Goal: Obtain resource: Obtain resource

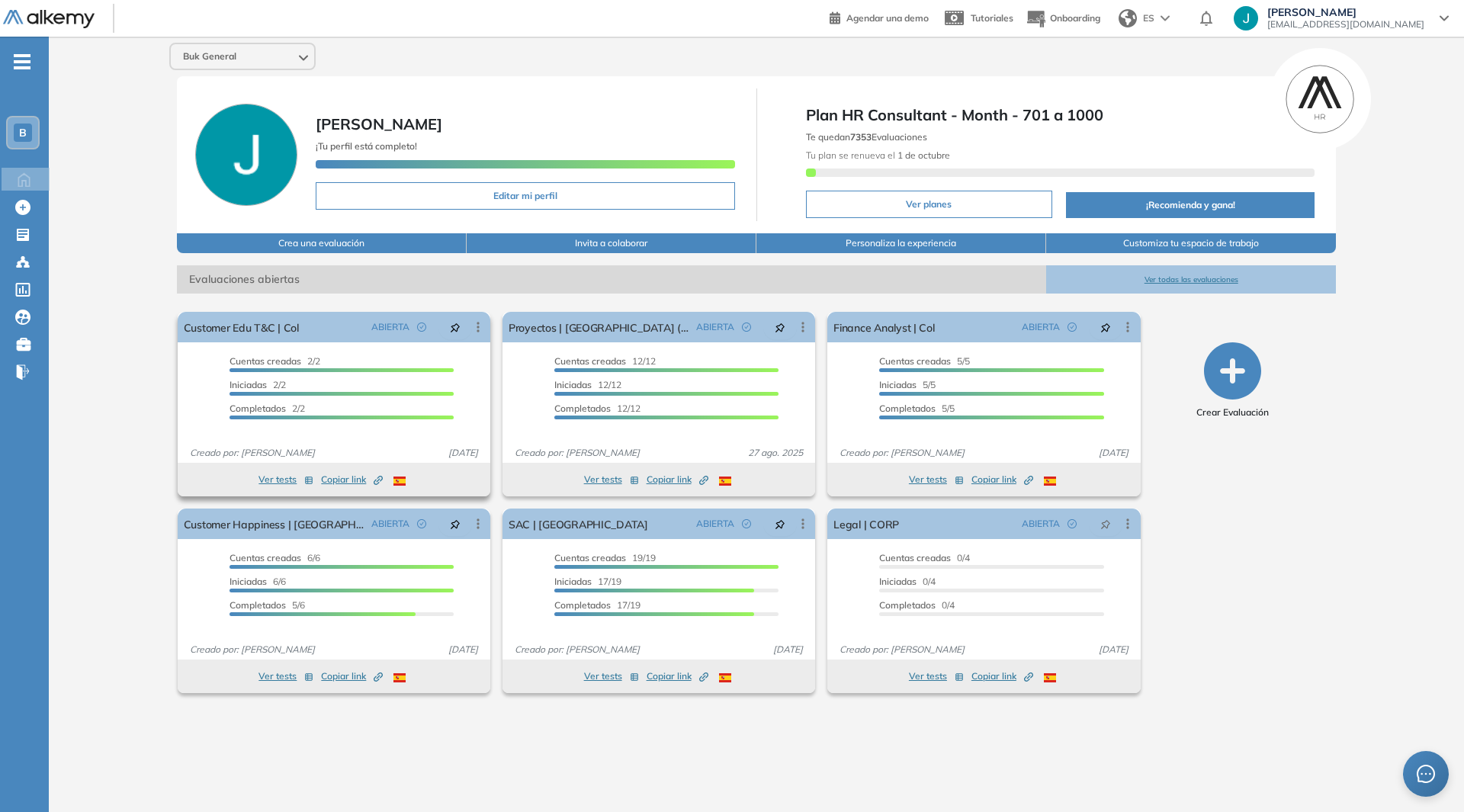
click at [280, 482] on button "Ver tests" at bounding box center [286, 479] width 55 height 18
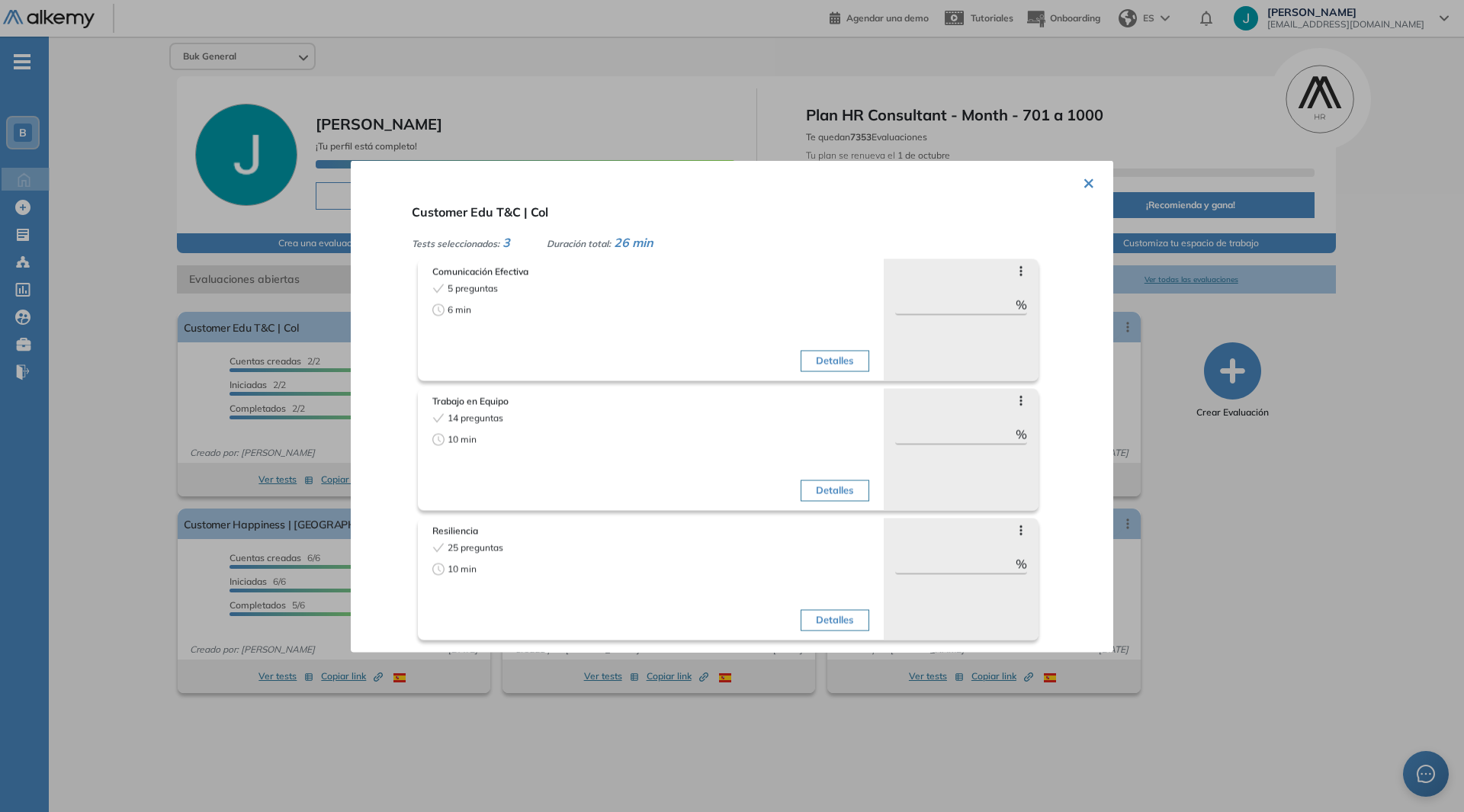
click at [1084, 178] on button "×" at bounding box center [1089, 182] width 12 height 30
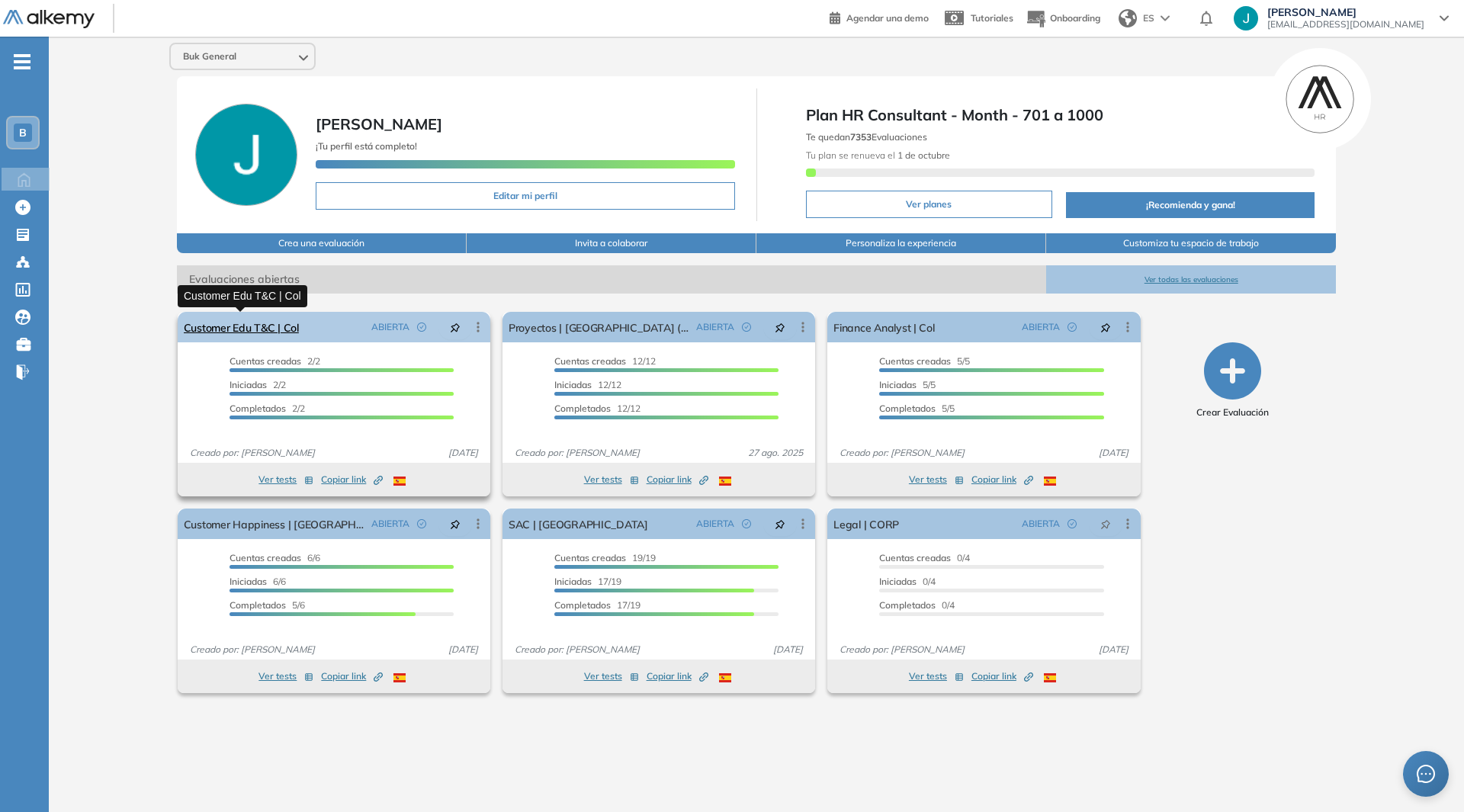
click at [253, 320] on link "Customer Edu T&C | Col" at bounding box center [241, 327] width 115 height 31
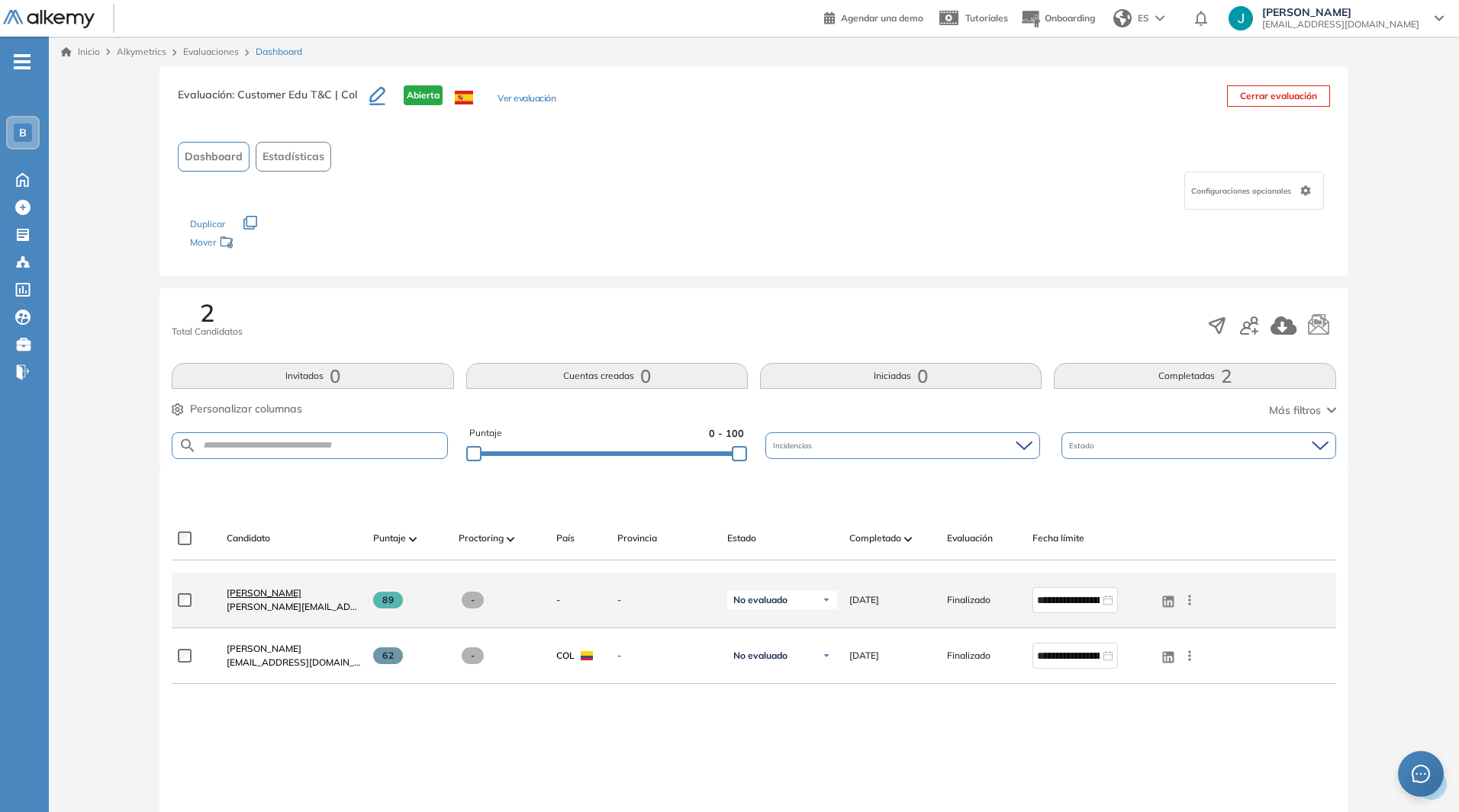
click at [272, 591] on span "[PERSON_NAME]" at bounding box center [263, 593] width 75 height 11
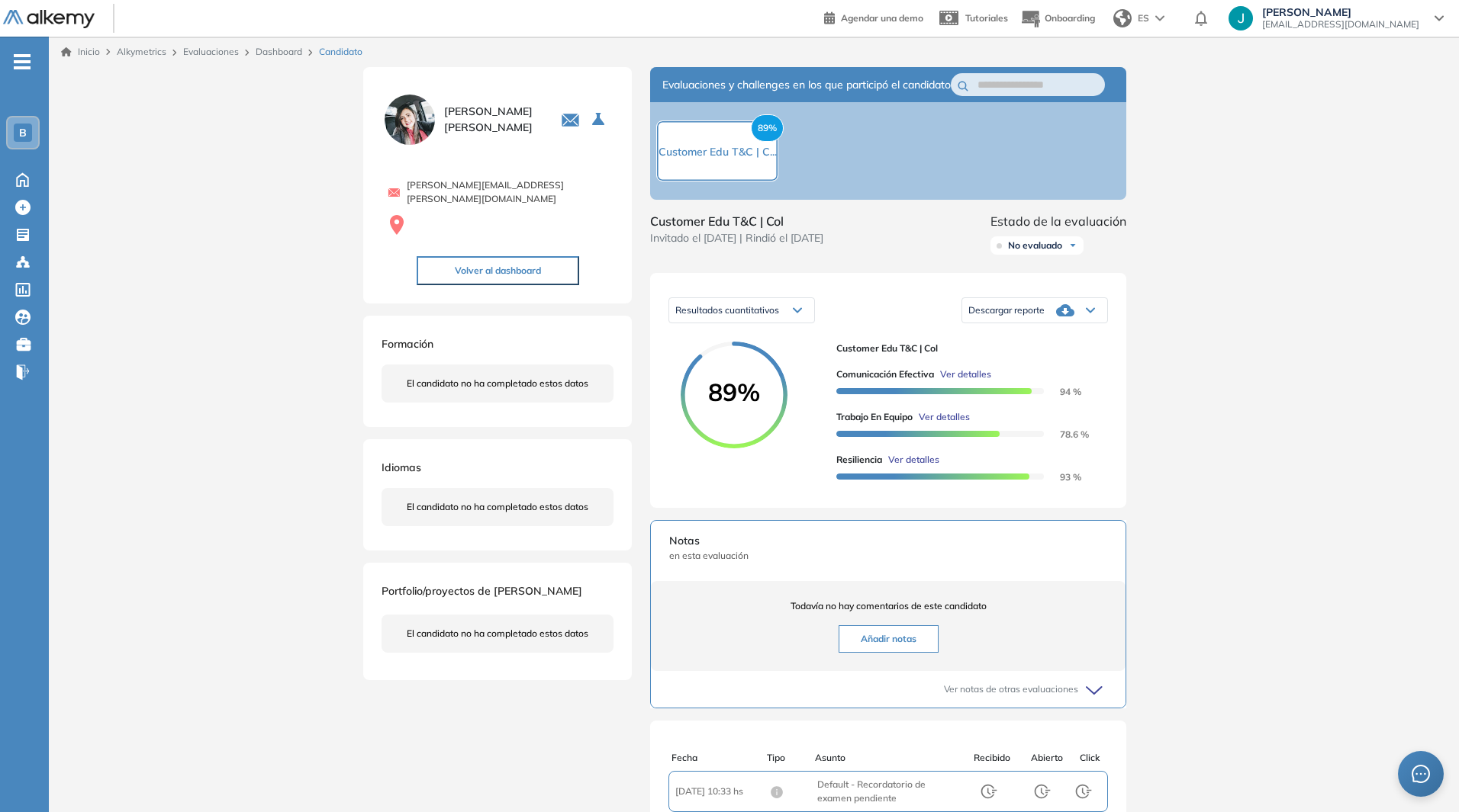
click at [1058, 319] on icon at bounding box center [1064, 310] width 18 height 18
click at [1045, 387] on div "Descargar informe resumido" at bounding box center [1033, 381] width 143 height 27
click at [1037, 388] on li "Descargar informe resumido" at bounding box center [1026, 381] width 114 height 15
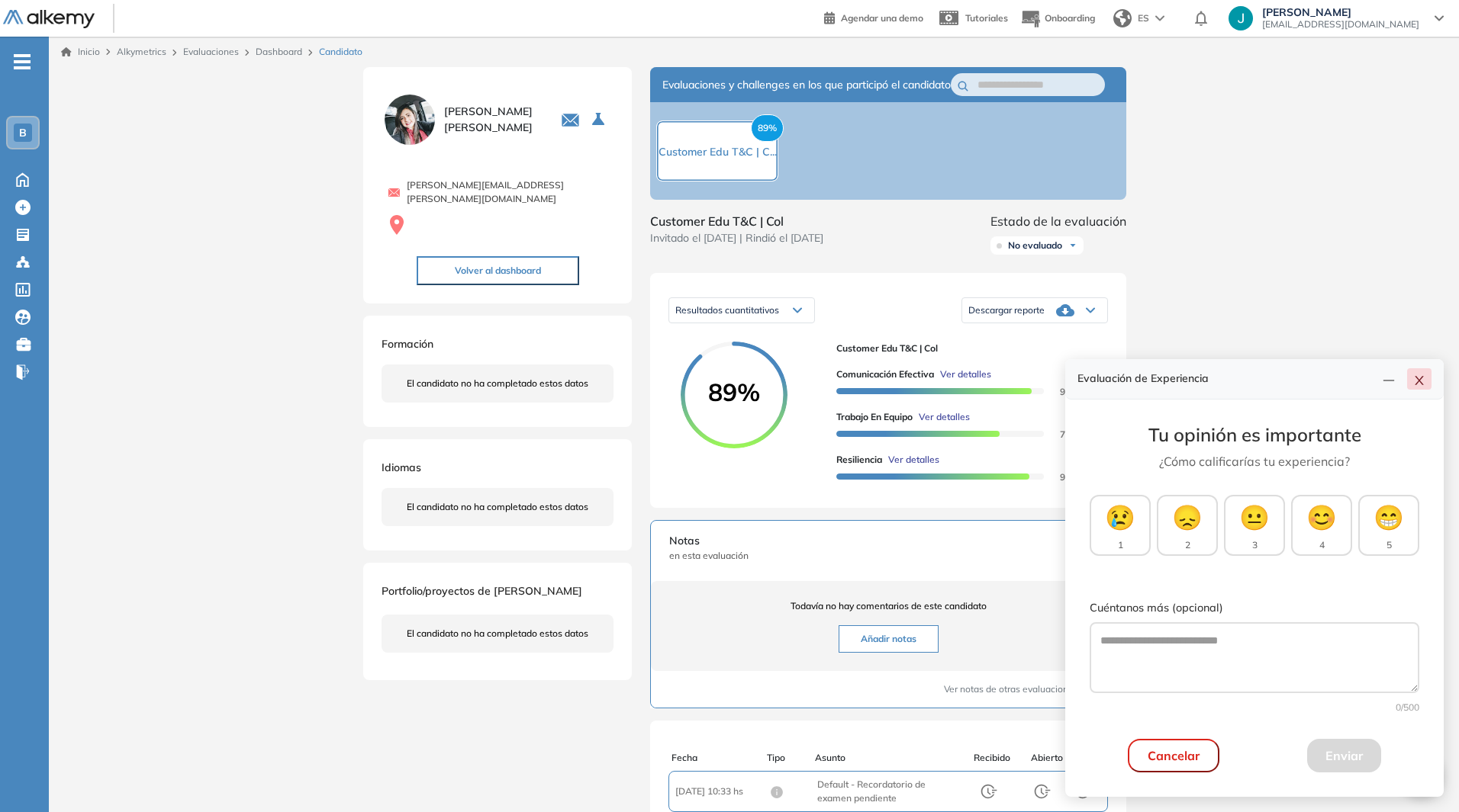
click at [1410, 374] on button "button" at bounding box center [1419, 379] width 25 height 21
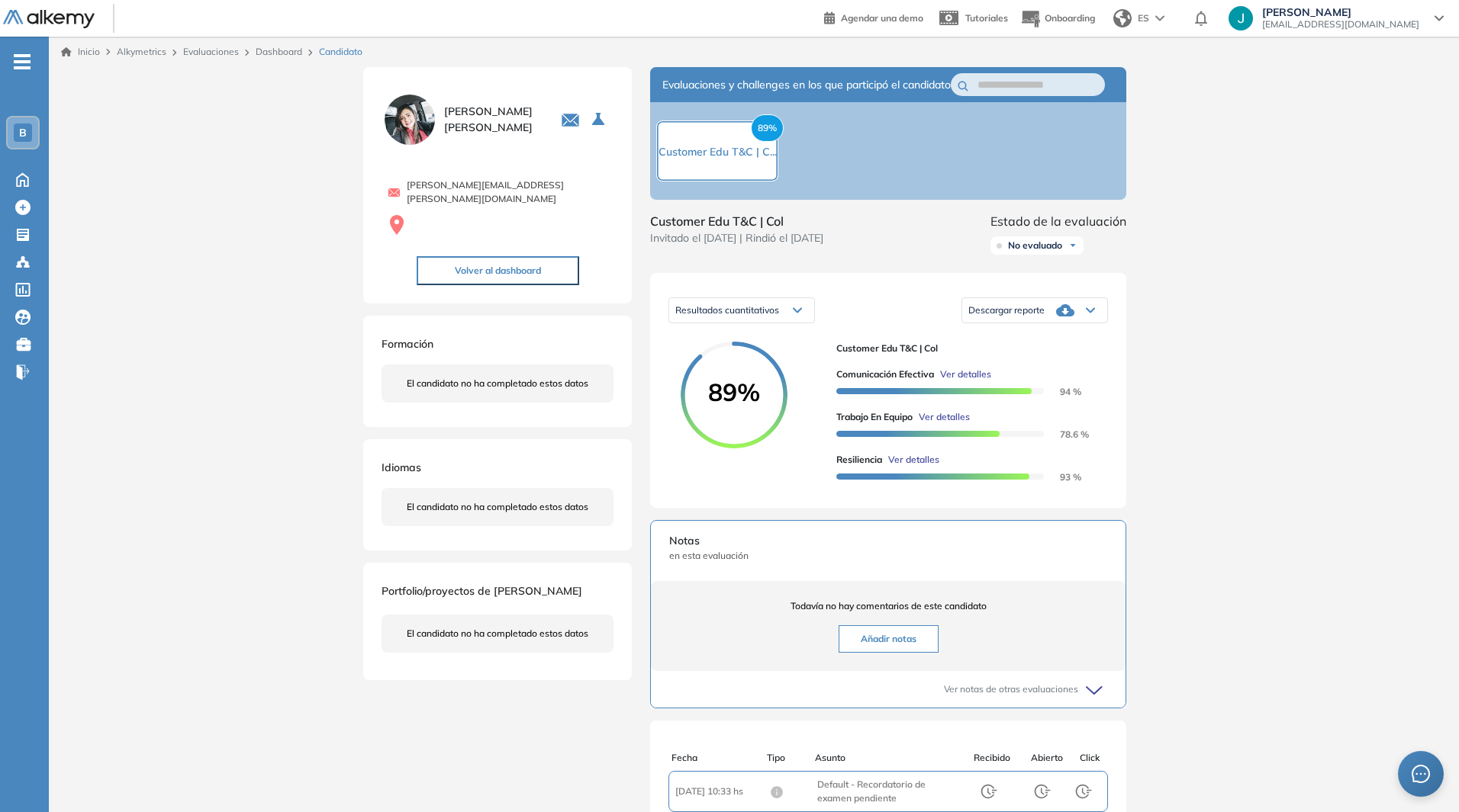
click at [68, 53] on icon at bounding box center [66, 52] width 10 height 9
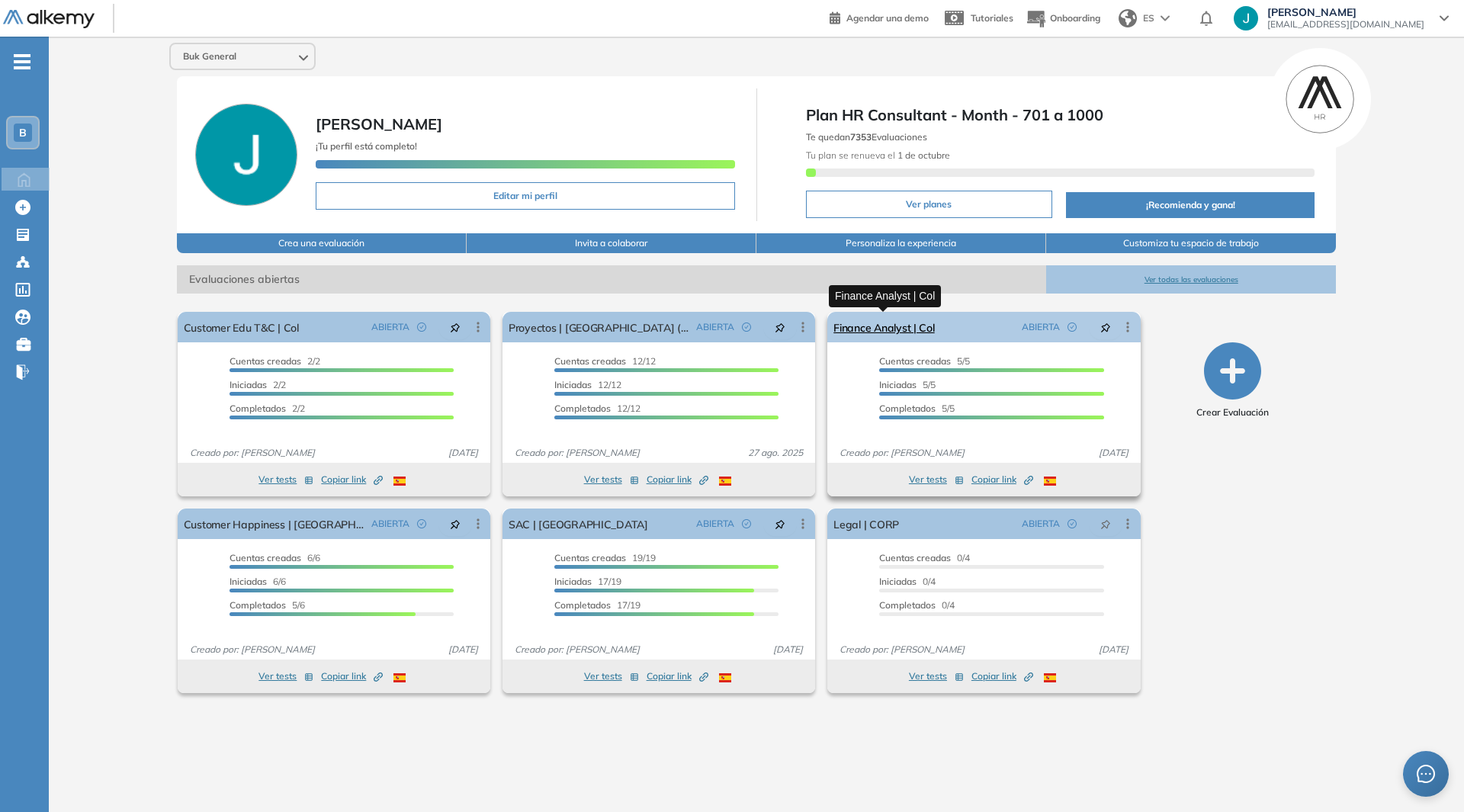
click at [890, 324] on link "Finance Analyst | Col" at bounding box center [883, 327] width 101 height 31
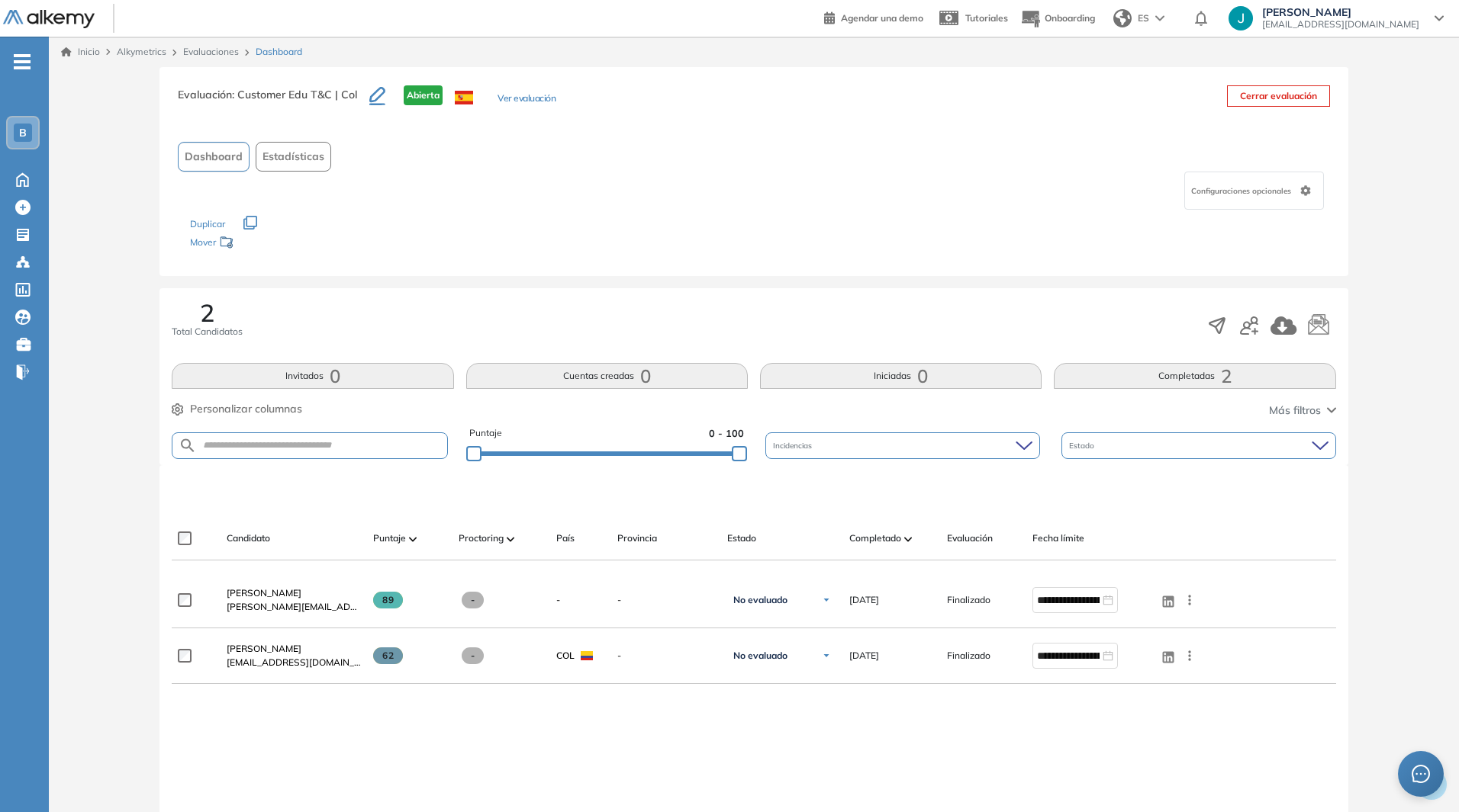
click at [99, 49] on link "Inicio" at bounding box center [81, 52] width 39 height 14
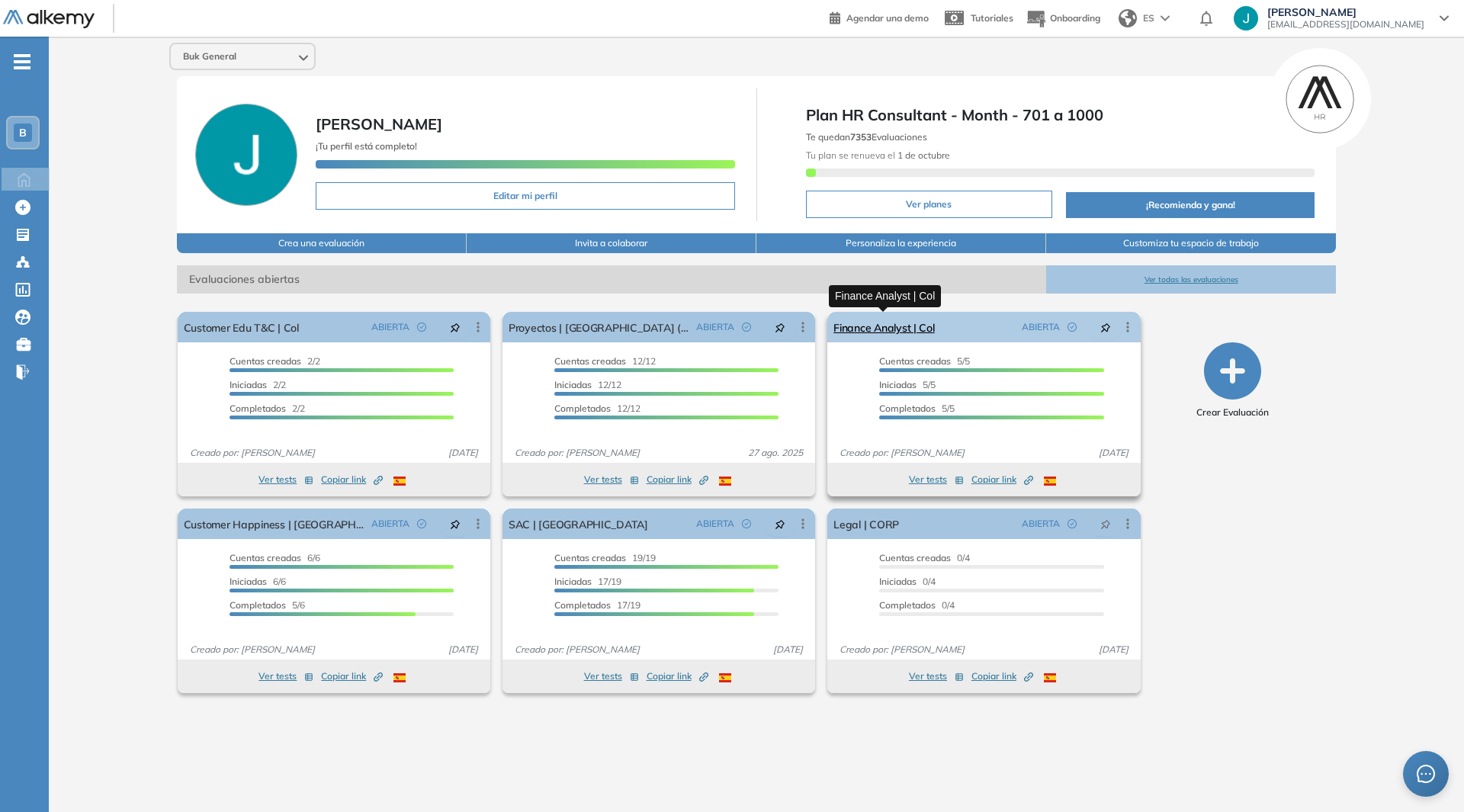
click at [852, 329] on link "Finance Analyst | Col" at bounding box center [883, 327] width 101 height 31
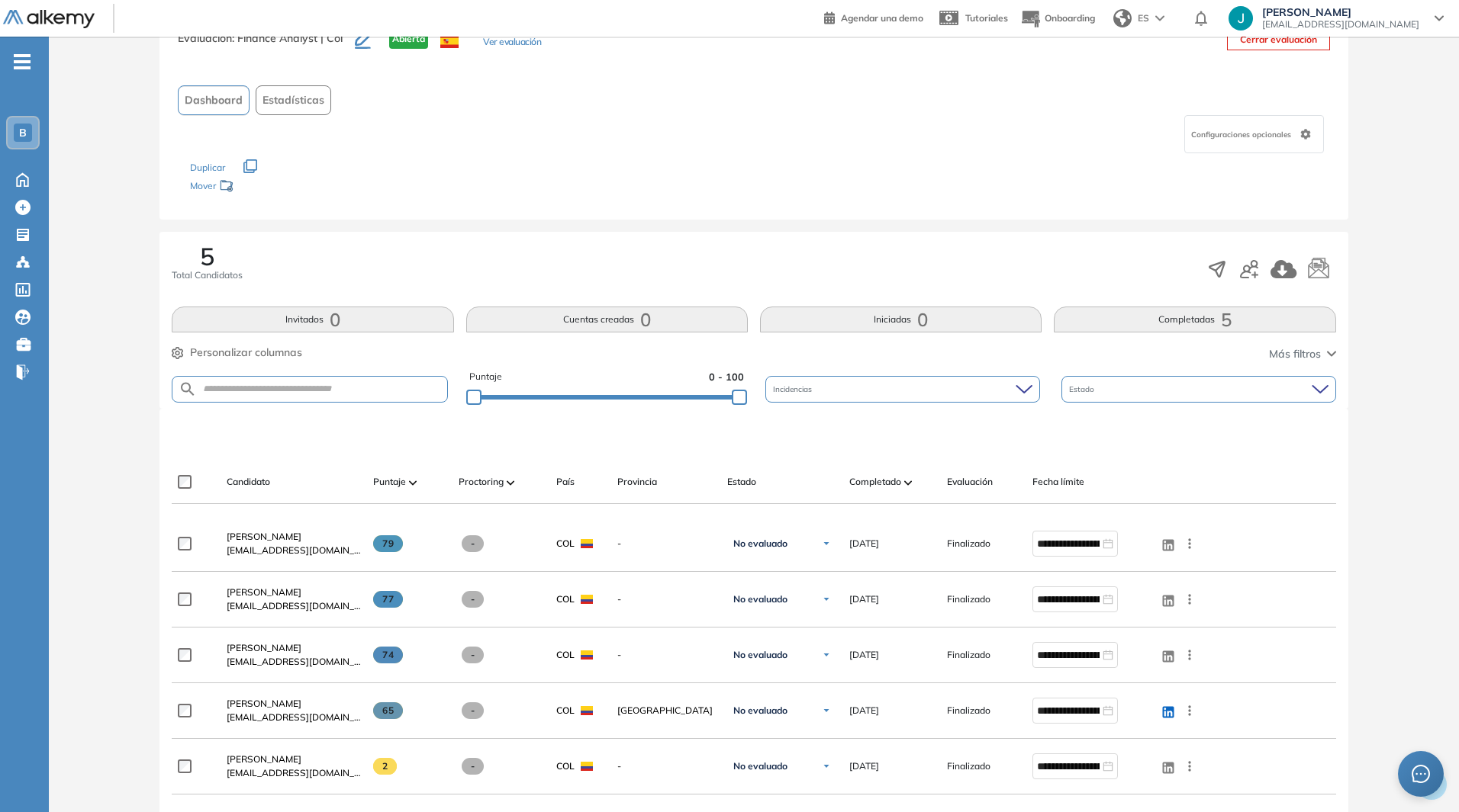
scroll to position [153, 0]
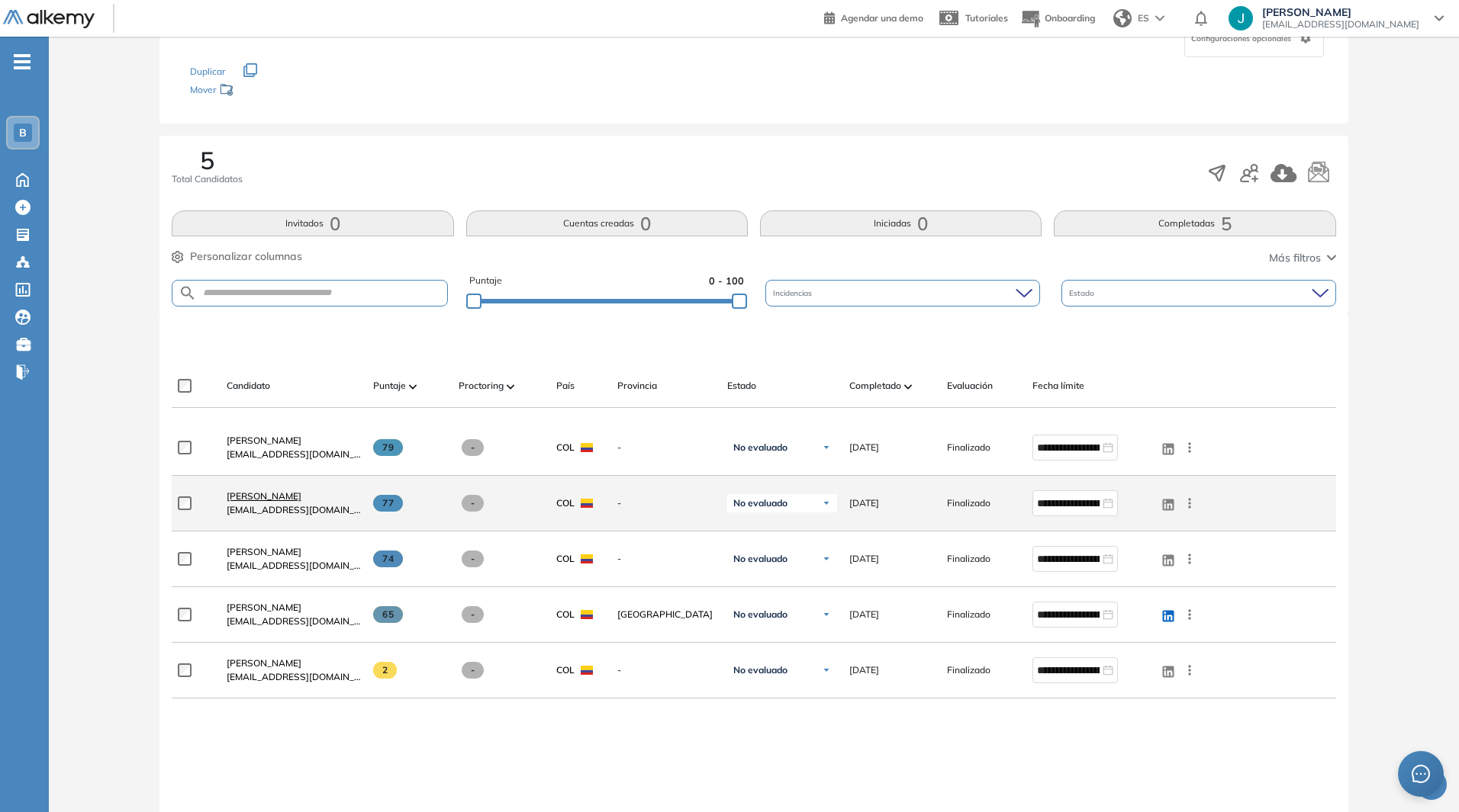
click at [272, 496] on span "[PERSON_NAME]" at bounding box center [263, 495] width 75 height 11
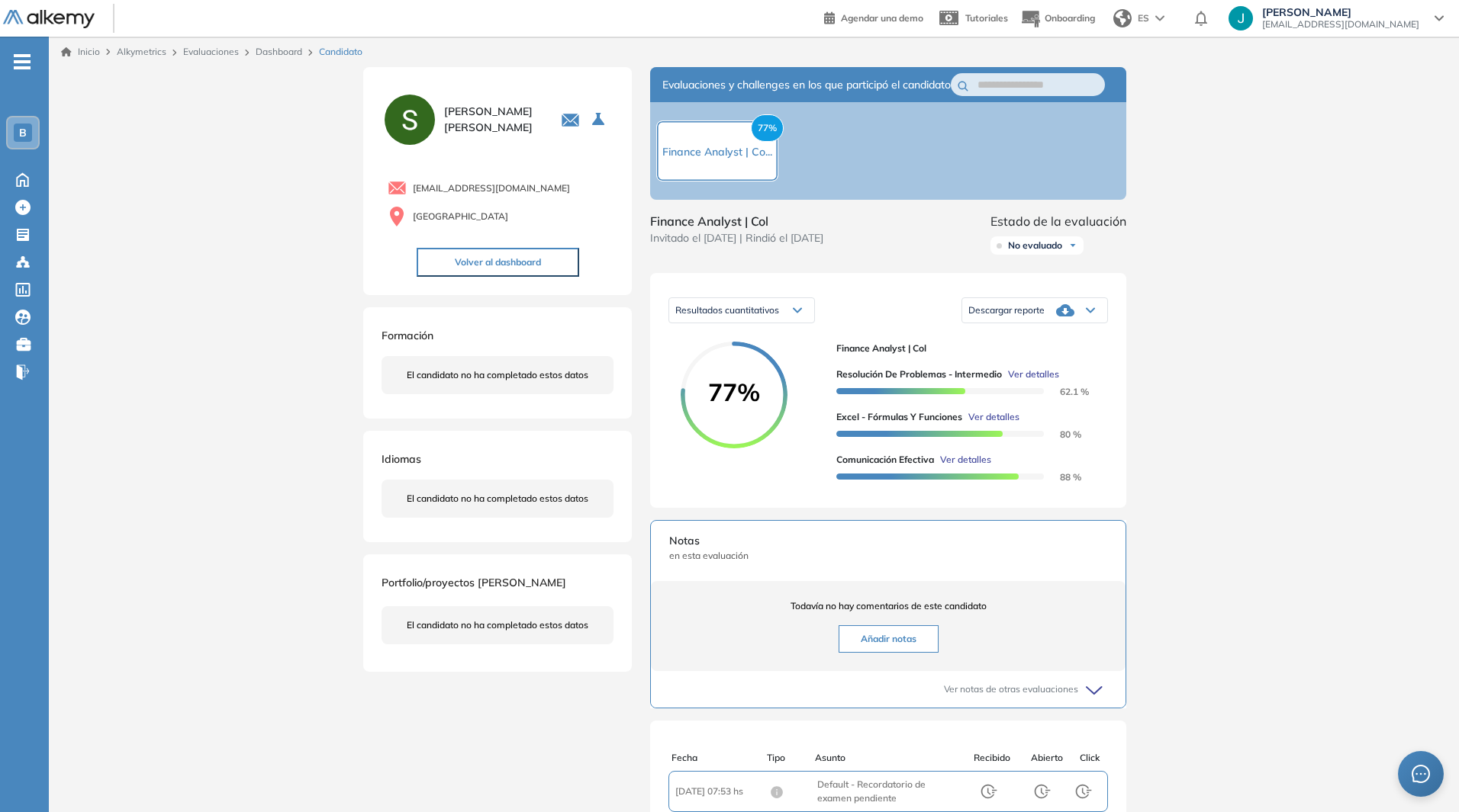
click at [1063, 318] on icon at bounding box center [1064, 310] width 18 height 18
click at [1041, 384] on div "Descargar informe resumido" at bounding box center [1033, 381] width 143 height 27
click at [1046, 388] on li "Descargar informe resumido" at bounding box center [1026, 381] width 114 height 15
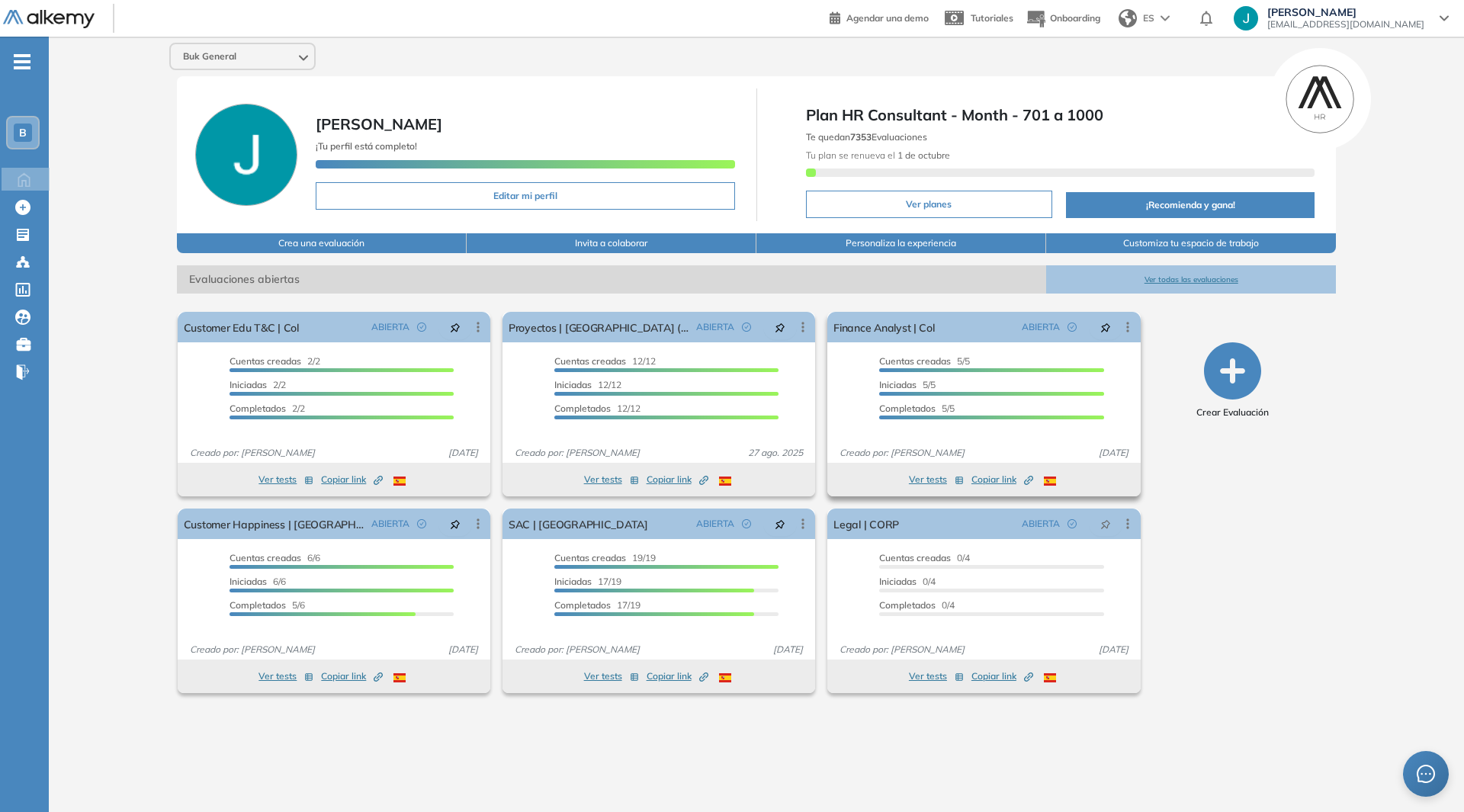
click at [987, 482] on span "Copiar link Created by potrace 1.16, written by [PERSON_NAME] [DATE]-[DATE]" at bounding box center [1003, 480] width 61 height 14
click at [987, 480] on span "Copiar link Created by potrace 1.16, written by [PERSON_NAME] [DATE]-[DATE]" at bounding box center [1003, 480] width 61 height 14
click at [927, 483] on button "Ver tests" at bounding box center [936, 479] width 55 height 18
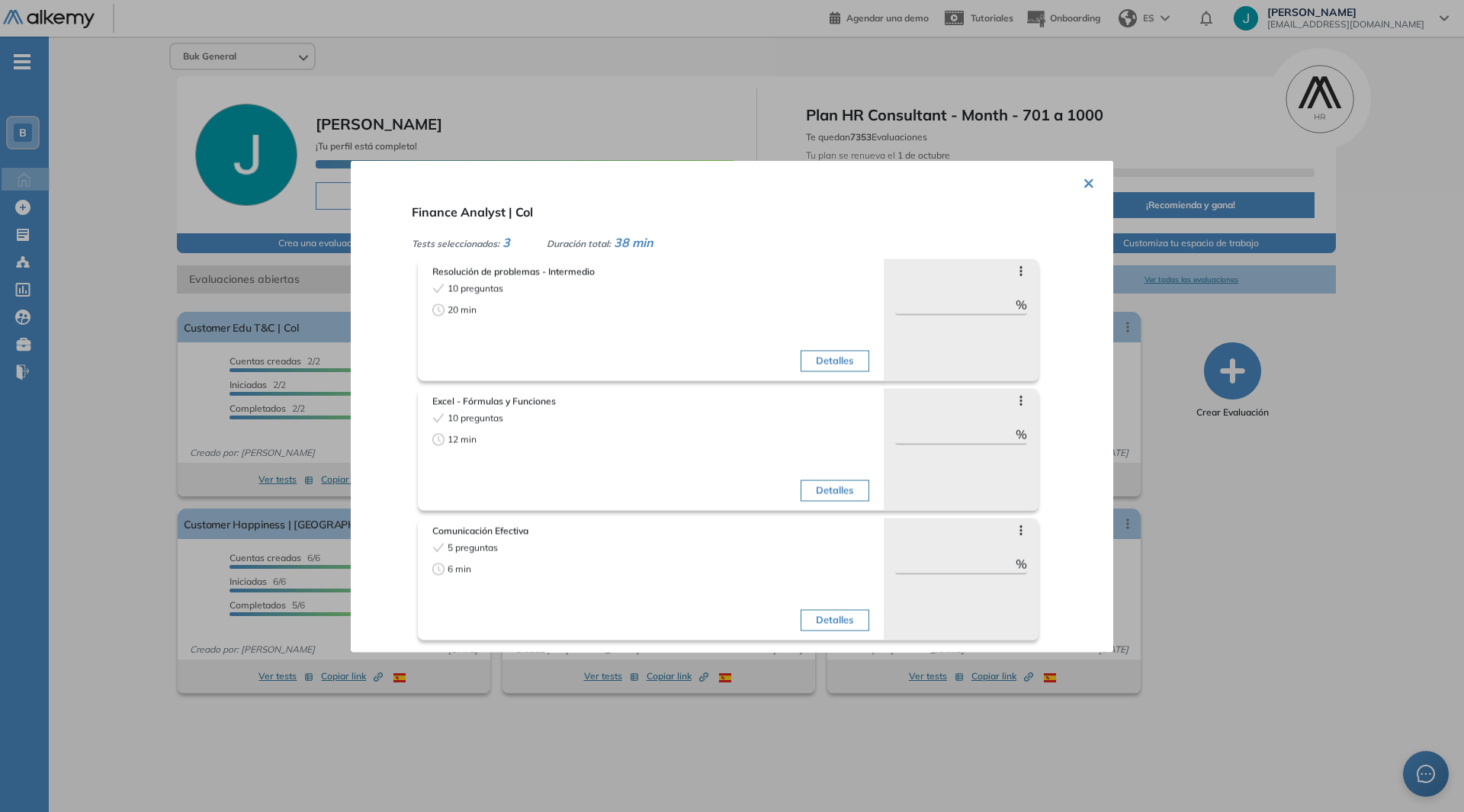
click at [1066, 186] on div "× Finance Analyst | Col Tests seleccionados: 3 Duración total: 38 min Resolució…" at bounding box center [732, 406] width 763 height 492
click at [1083, 175] on button "×" at bounding box center [1089, 182] width 12 height 30
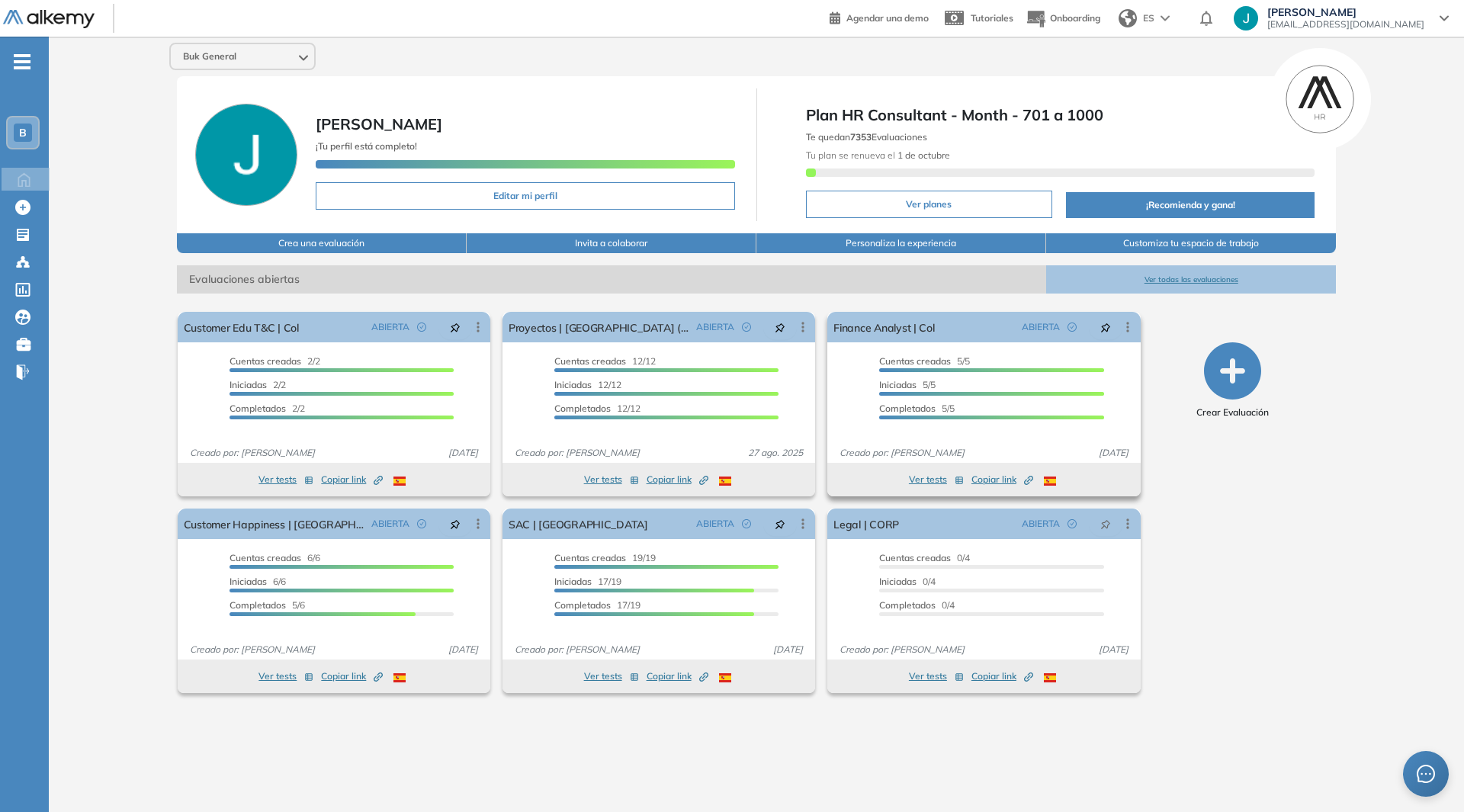
click at [924, 486] on button "Ver tests" at bounding box center [936, 479] width 55 height 18
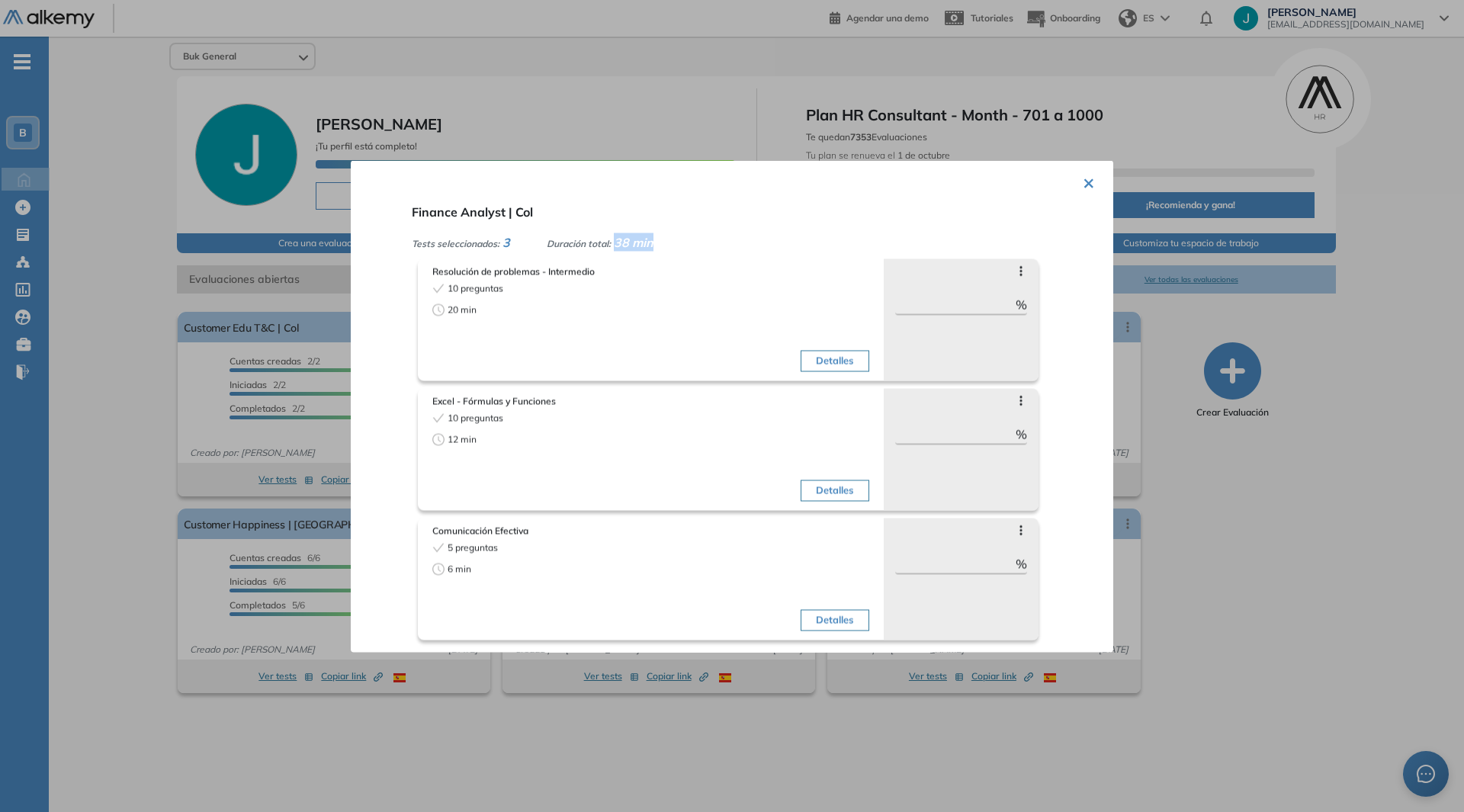
drag, startPoint x: 617, startPoint y: 240, endPoint x: 661, endPoint y: 243, distance: 44.1
click at [661, 243] on div "Tests seleccionados: 3 Duración total: 38 min" at bounding box center [751, 241] width 677 height 18
click at [1075, 177] on div "× Finance Analyst | Col Tests seleccionados: 3 Duración total: 38 min Resolució…" at bounding box center [732, 406] width 763 height 492
click at [1090, 186] on div "× Finance Analyst | Col Tests seleccionados: 3 Duración total: 38 min Resolució…" at bounding box center [732, 406] width 763 height 492
click at [1068, 183] on div "× Finance Analyst | Col Tests seleccionados: 3 Duración total: 38 min Resolució…" at bounding box center [732, 406] width 763 height 492
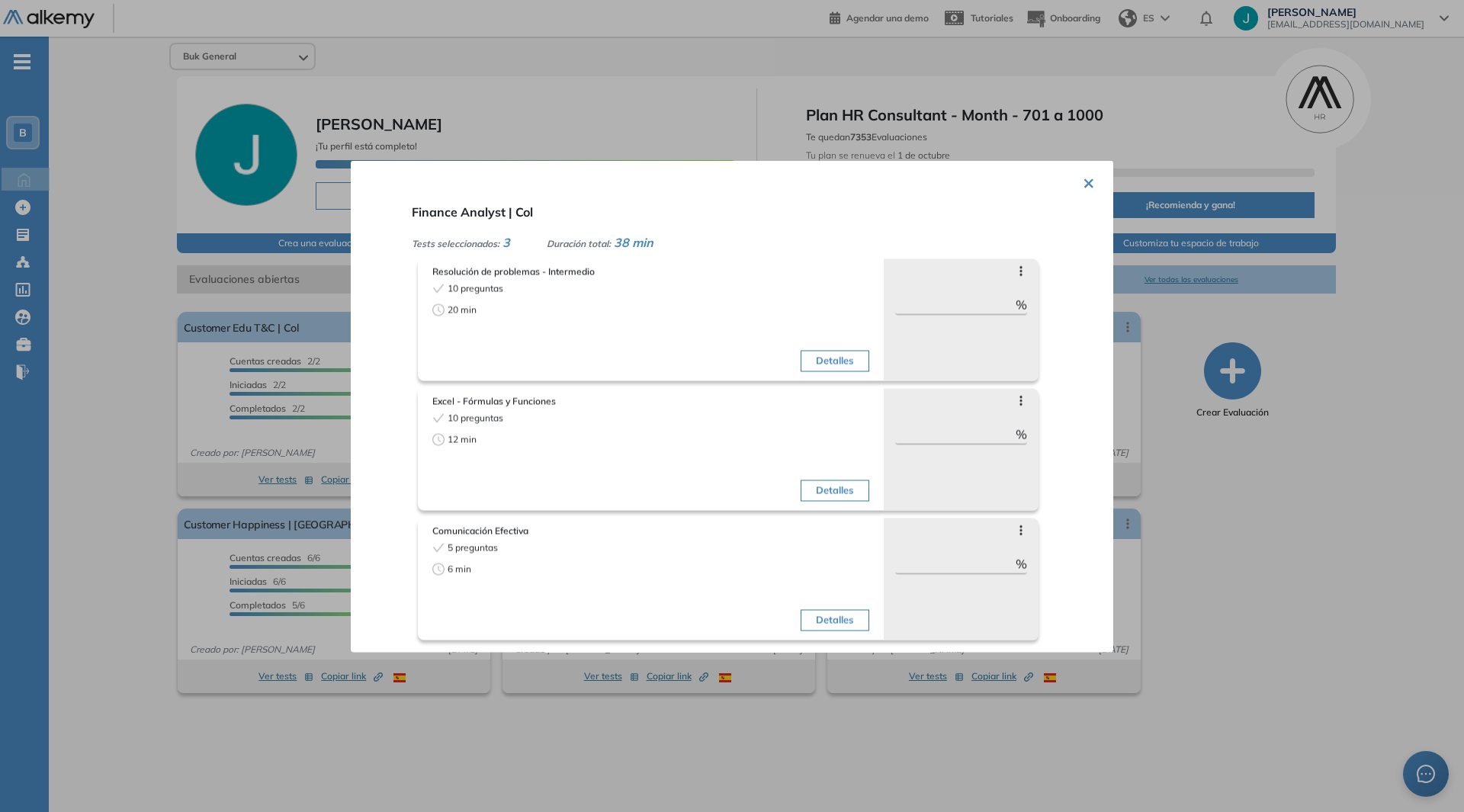
click at [1068, 183] on div "× Finance Analyst | Col Tests seleccionados: 3 Duración total: 38 min Resolució…" at bounding box center [732, 406] width 763 height 492
click at [1083, 182] on button "×" at bounding box center [1089, 182] width 12 height 30
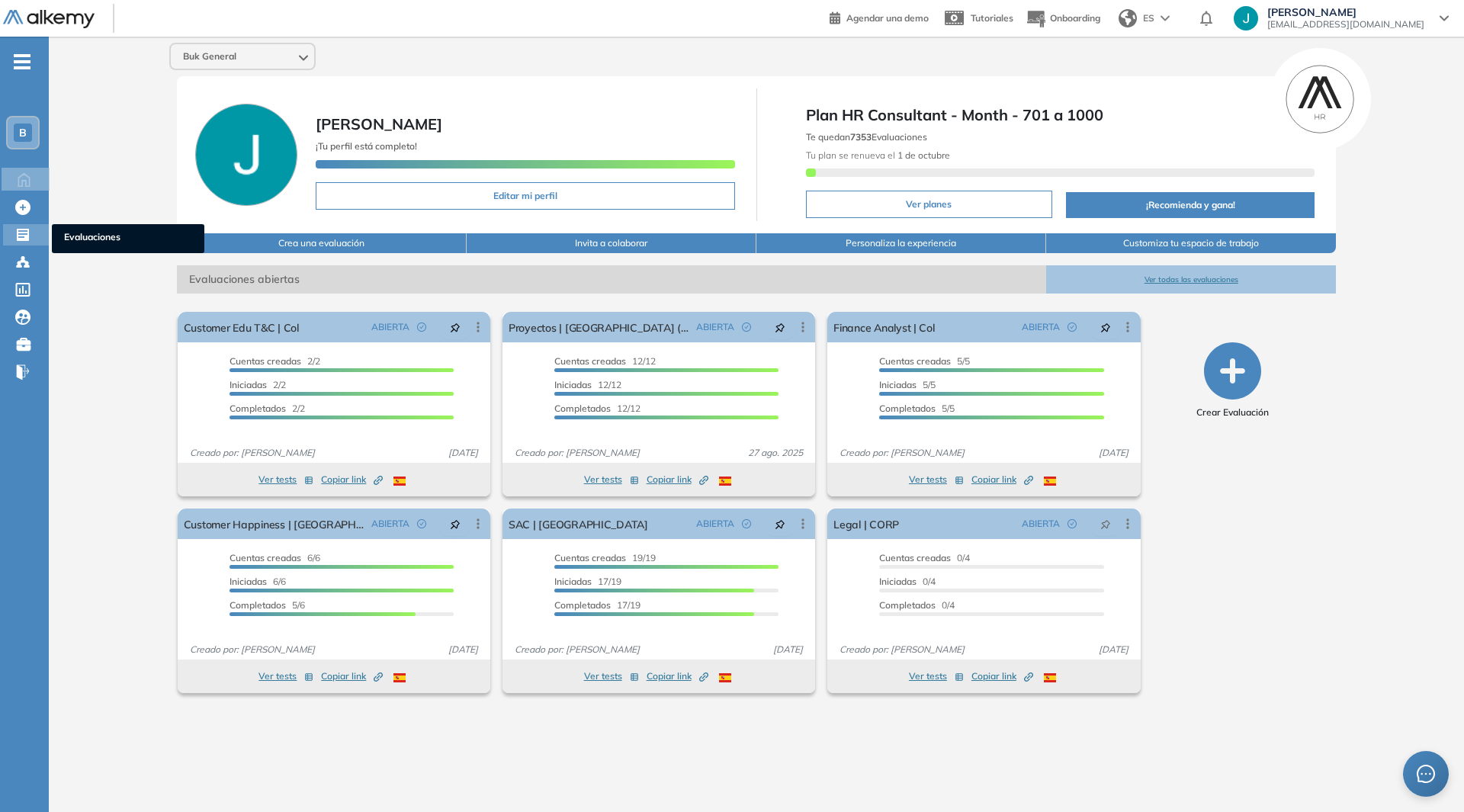
click at [20, 241] on icon at bounding box center [23, 235] width 12 height 12
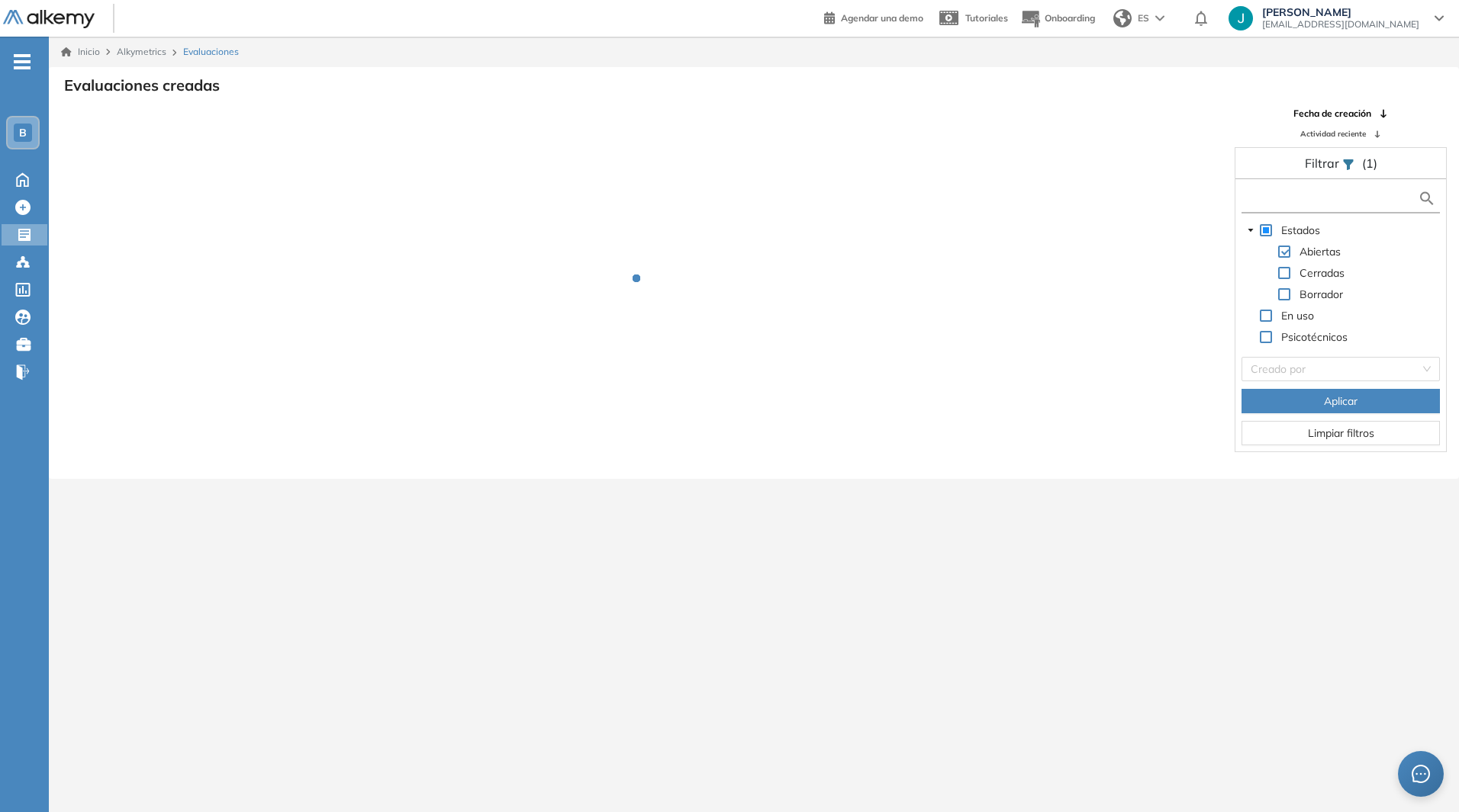
click at [1285, 197] on input "text" at bounding box center [1331, 198] width 173 height 16
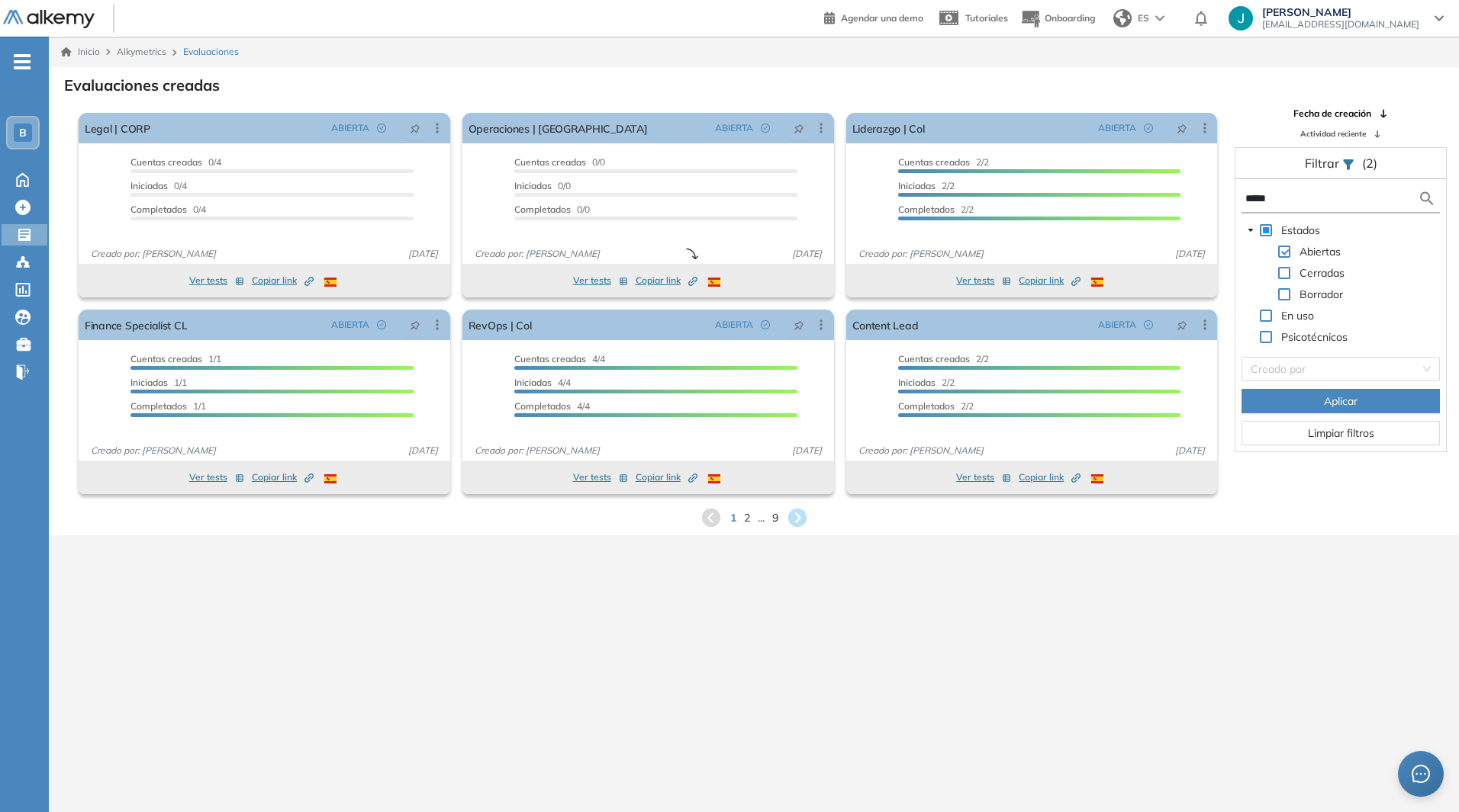
type input "******"
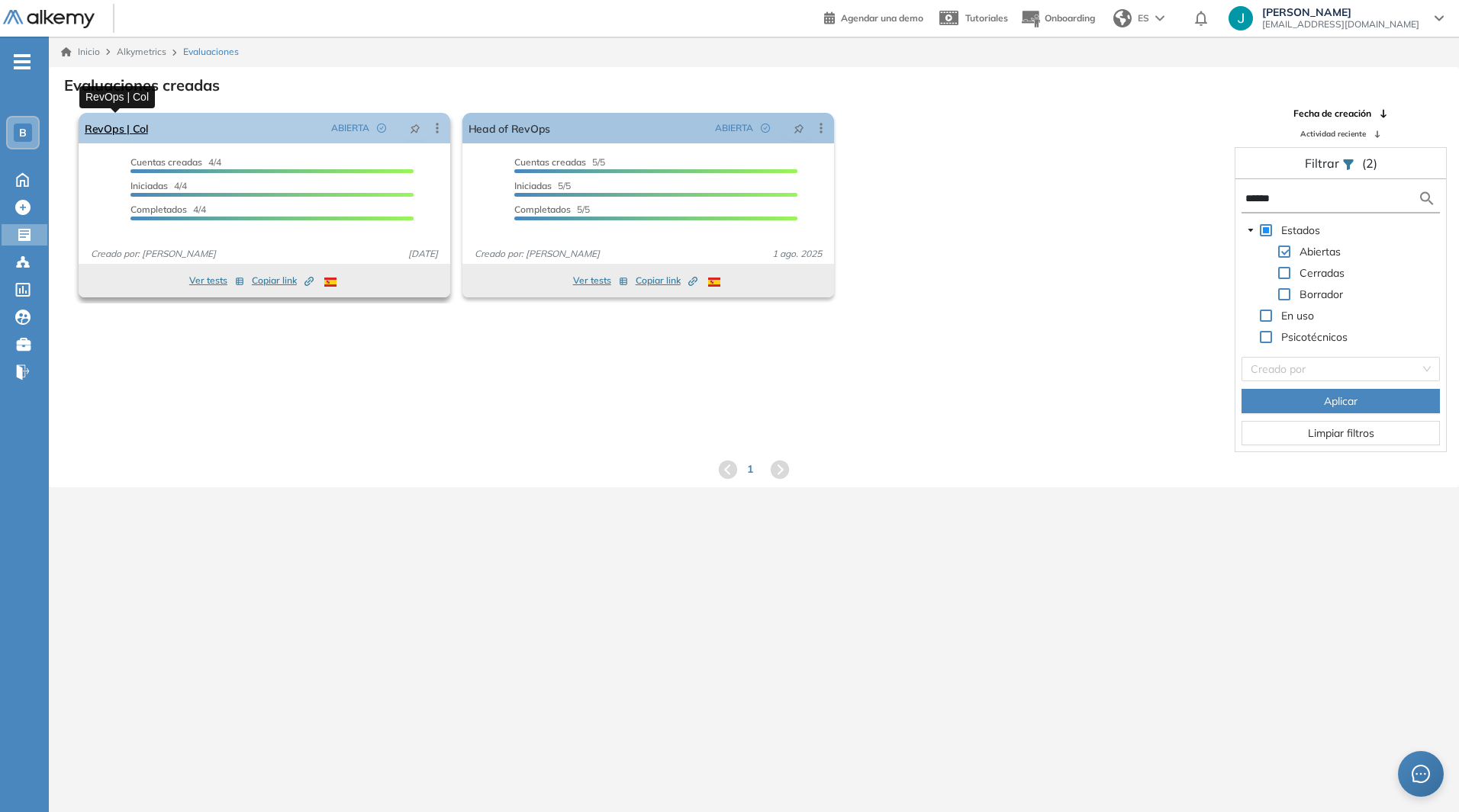
click at [126, 127] on link "RevOps | Col" at bounding box center [117, 128] width 63 height 31
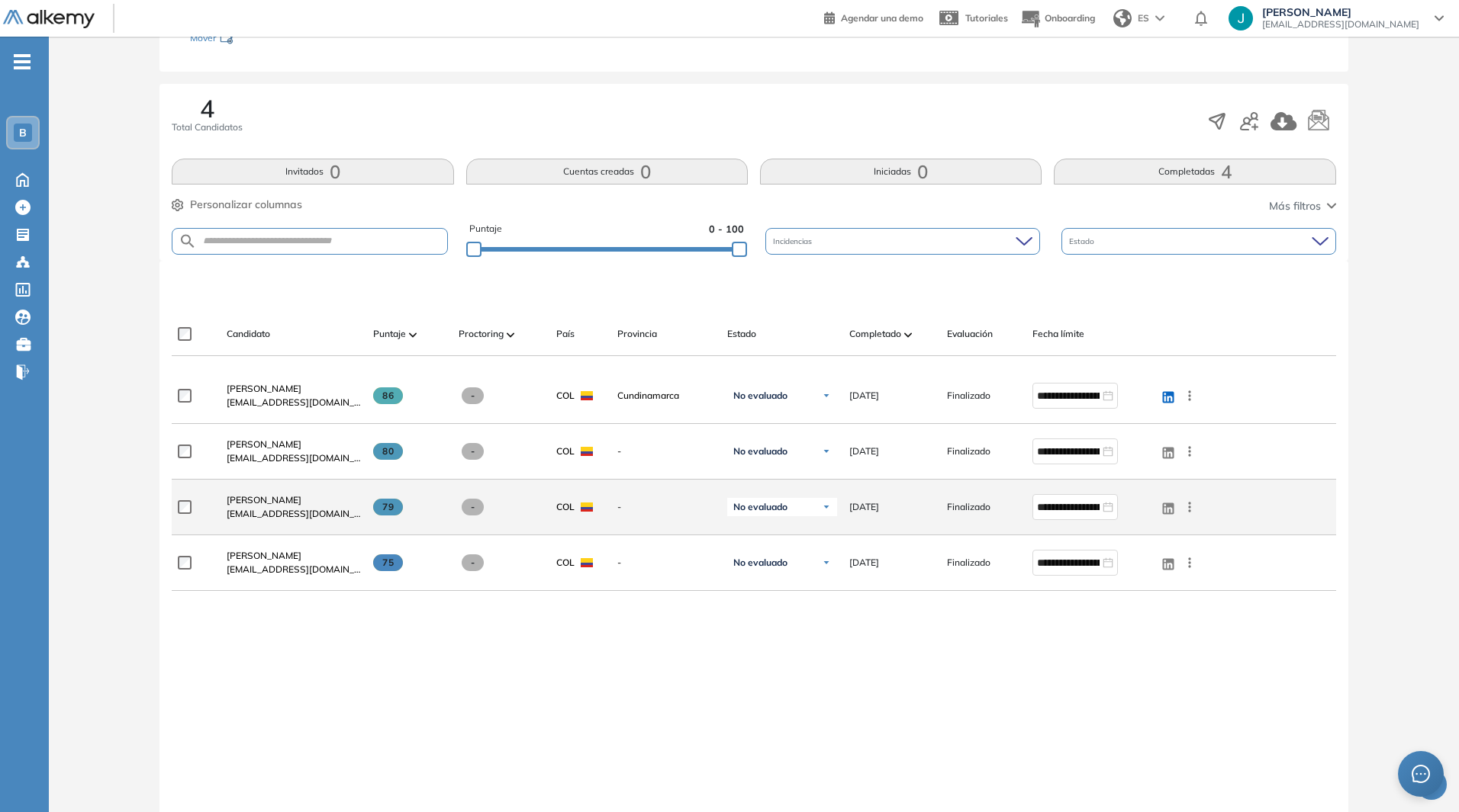
scroll to position [130, 0]
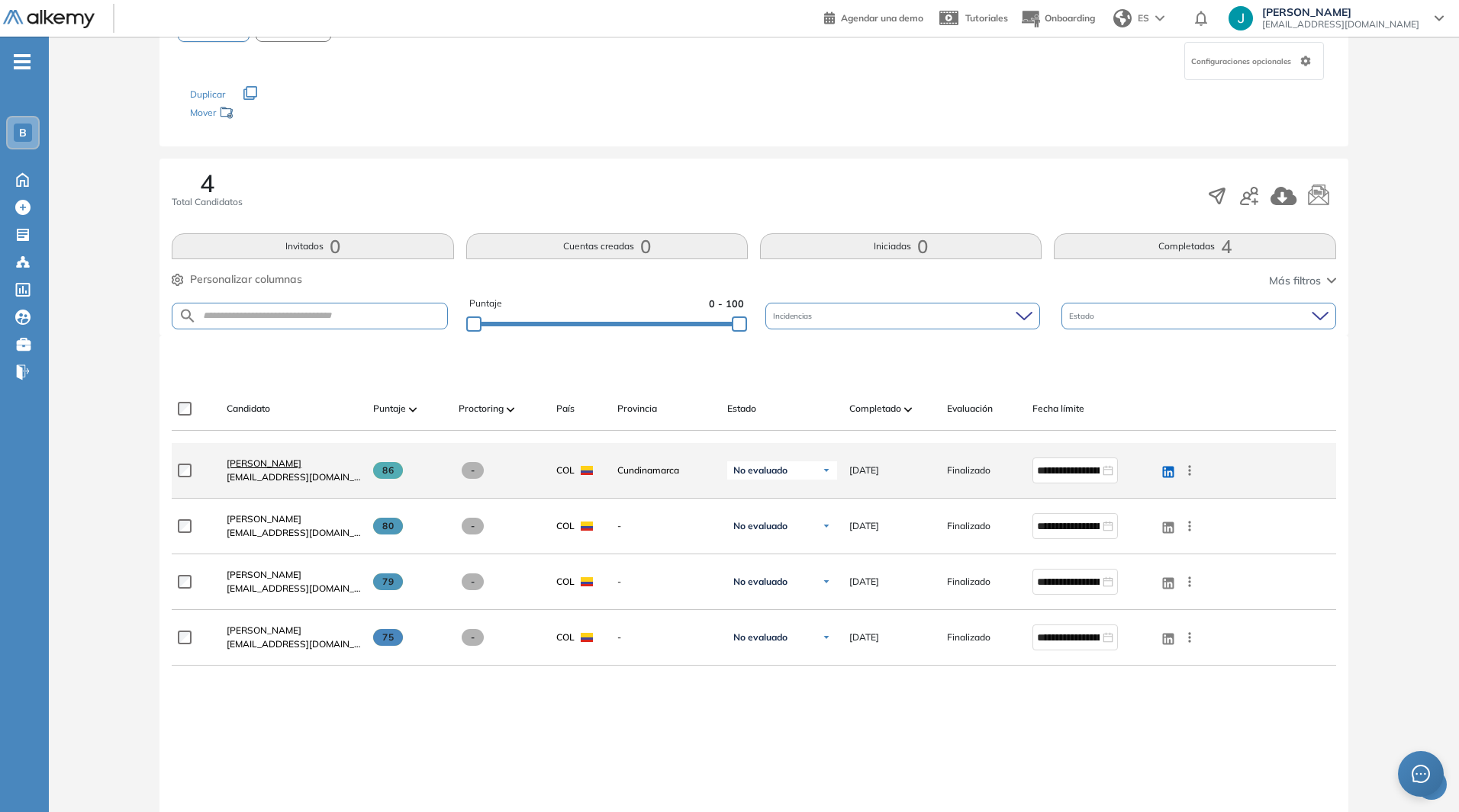
click at [239, 466] on span "[PERSON_NAME]" at bounding box center [263, 463] width 75 height 11
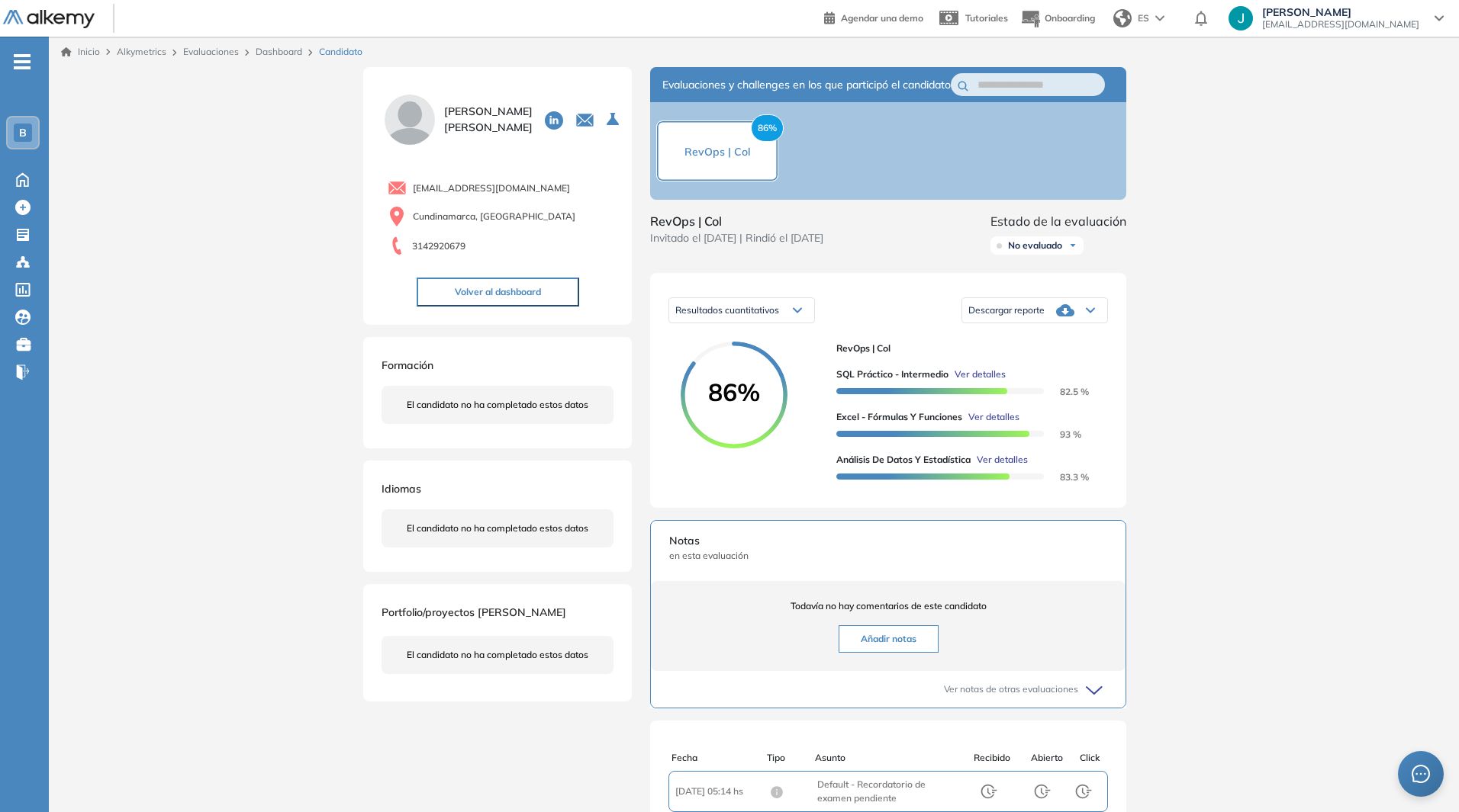
click at [975, 381] on span "Ver detalles" at bounding box center [980, 374] width 51 height 14
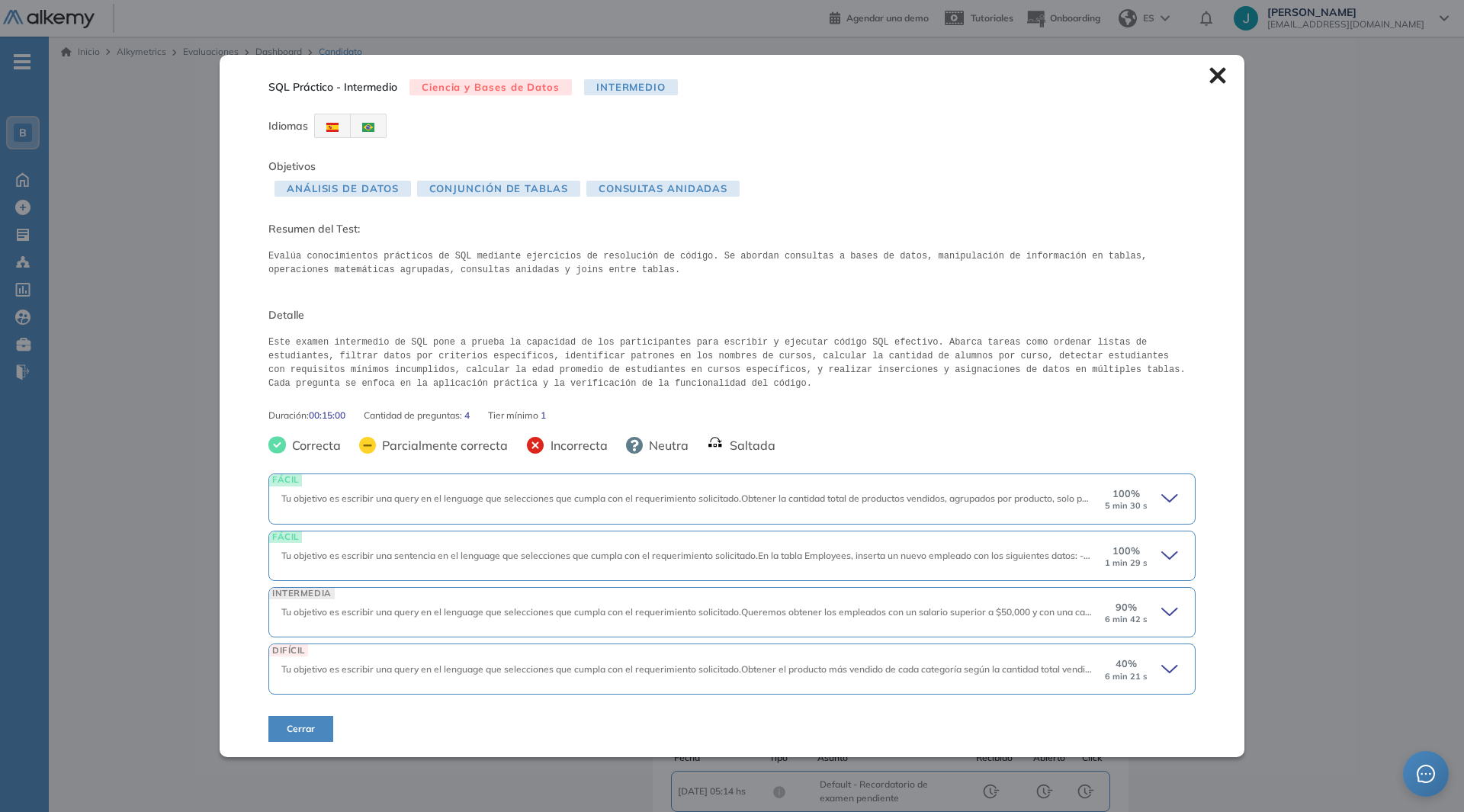
click at [1216, 72] on icon at bounding box center [1218, 75] width 16 height 16
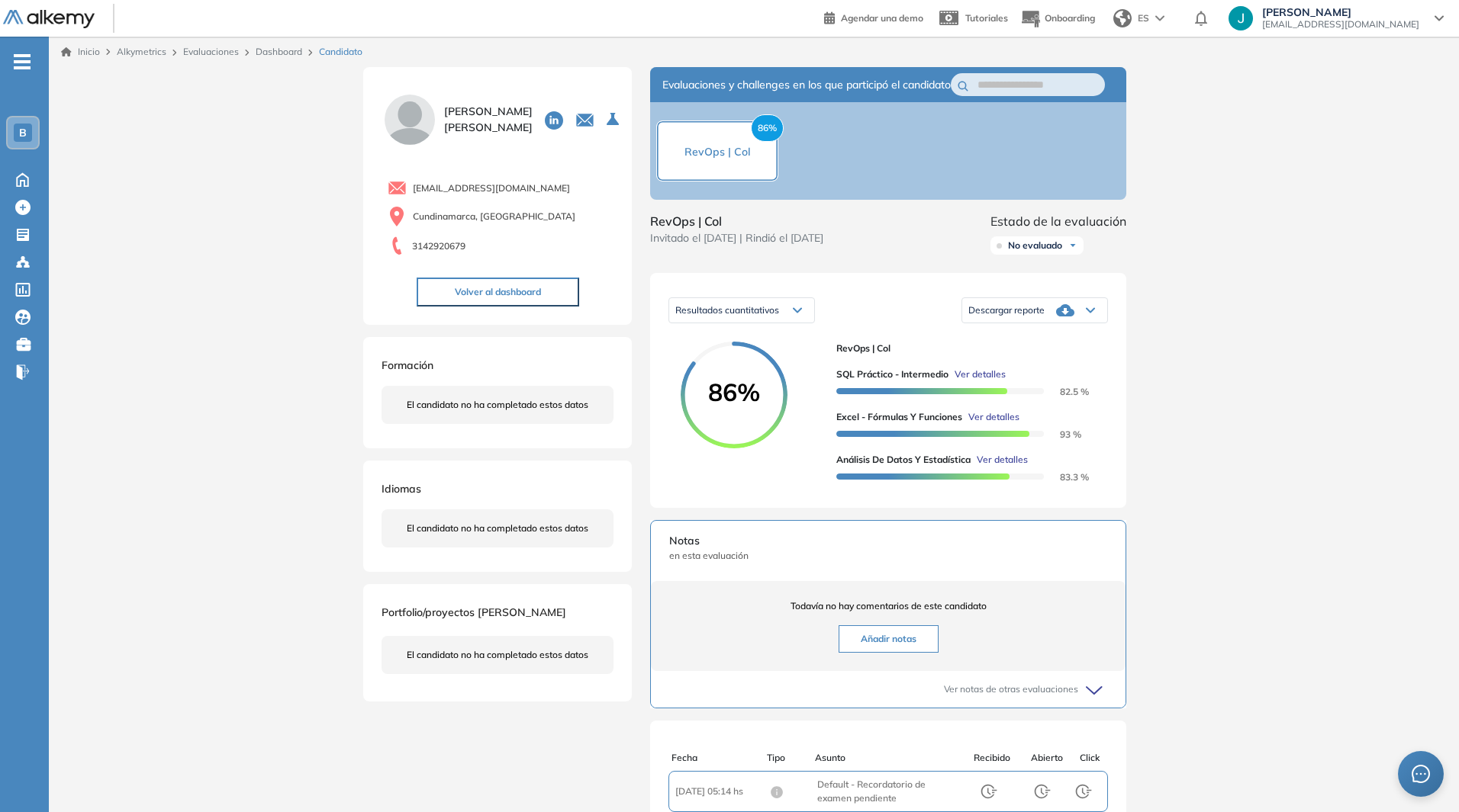
click at [1000, 424] on span "Ver detalles" at bounding box center [993, 417] width 51 height 14
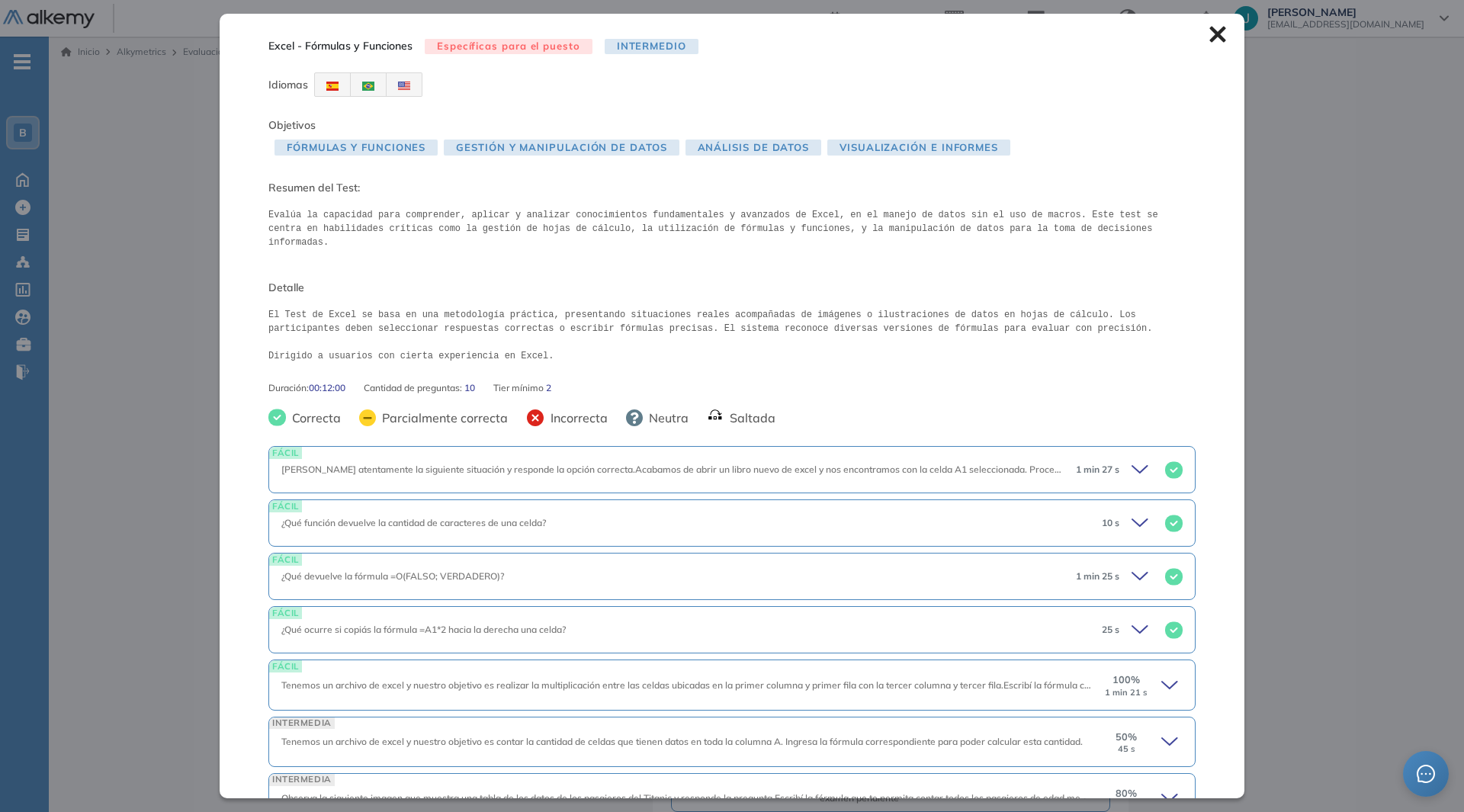
click at [1210, 26] on icon at bounding box center [1218, 34] width 17 height 17
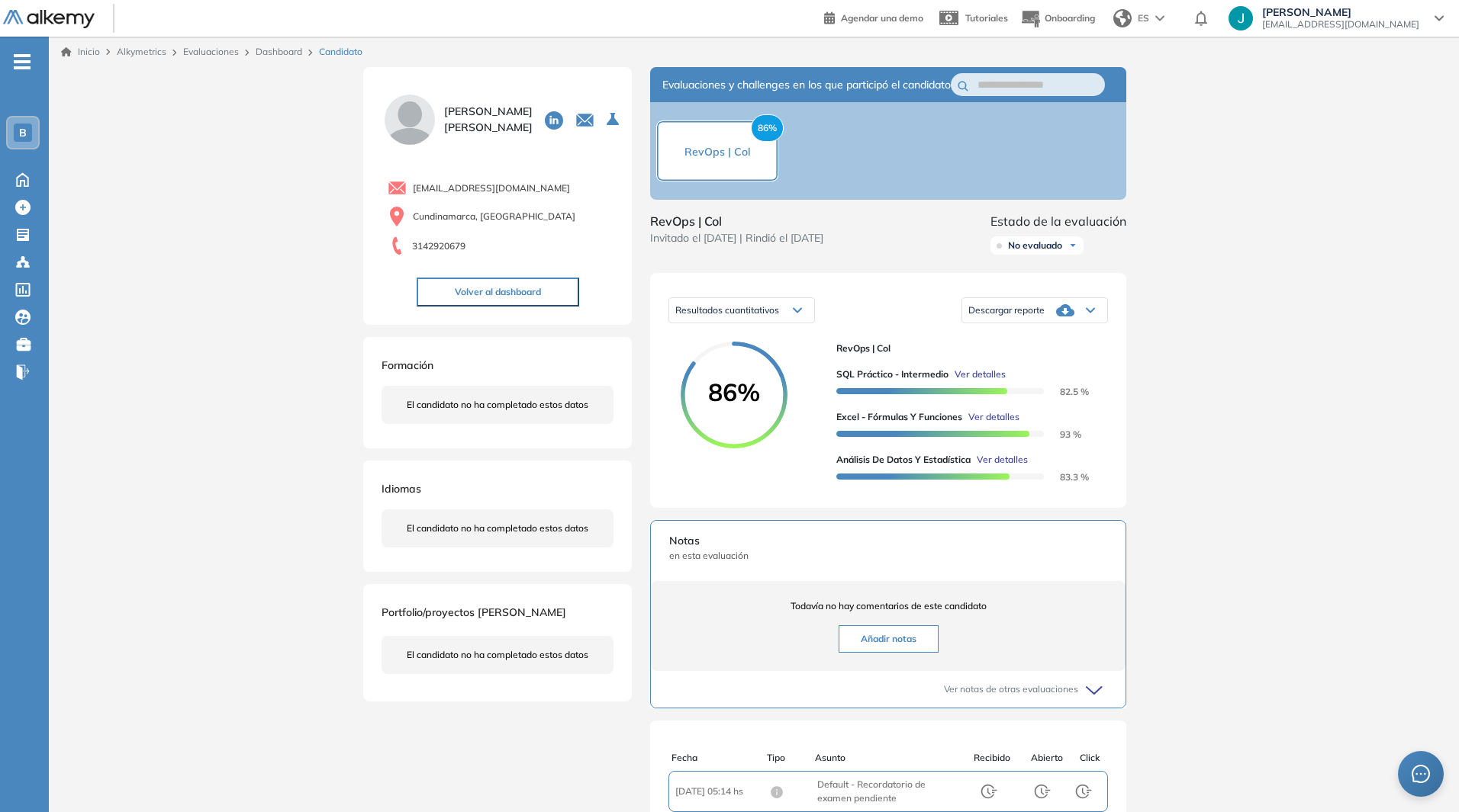
click at [997, 467] on span "Ver detalles" at bounding box center [1002, 459] width 51 height 14
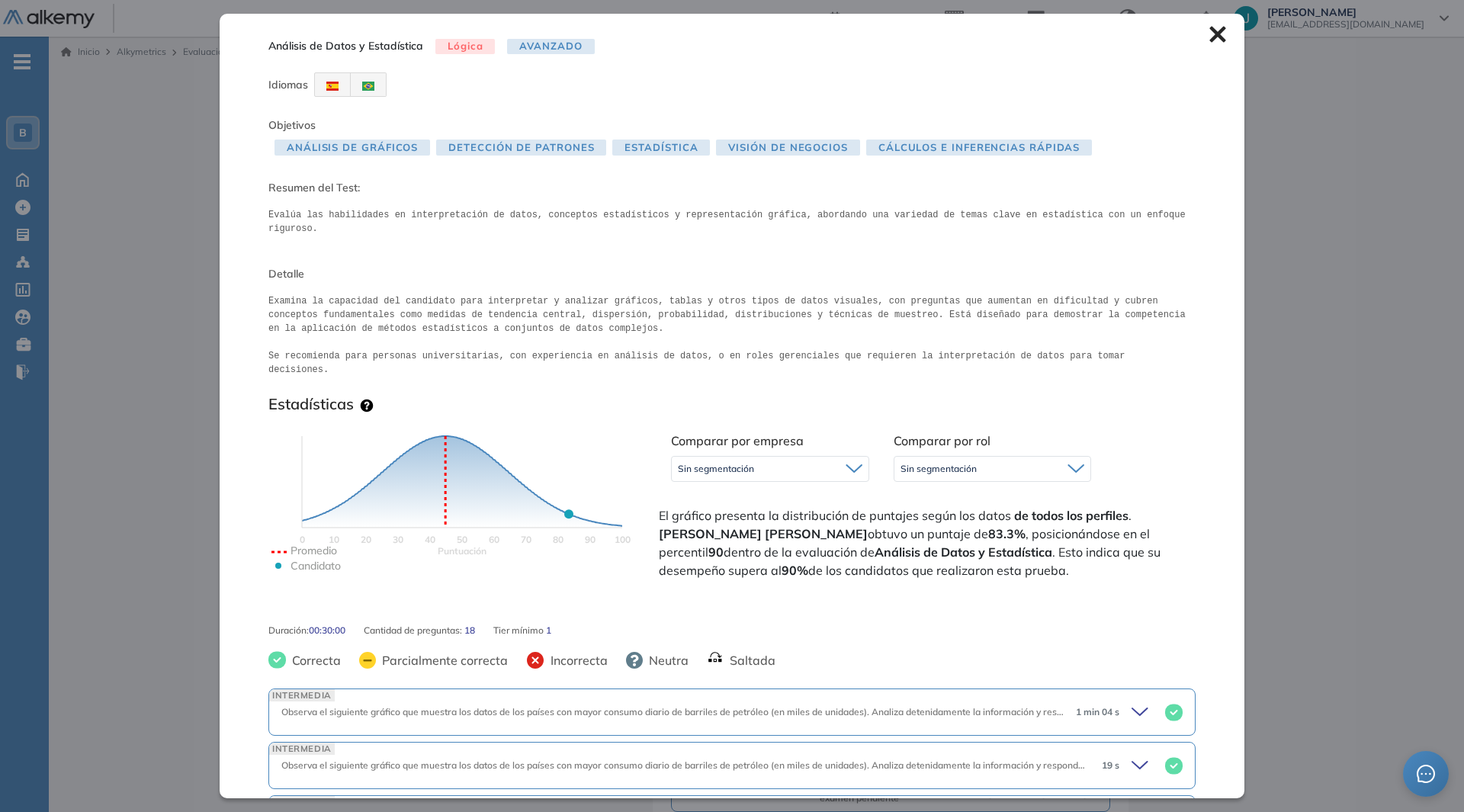
click at [1210, 33] on icon at bounding box center [1218, 34] width 16 height 16
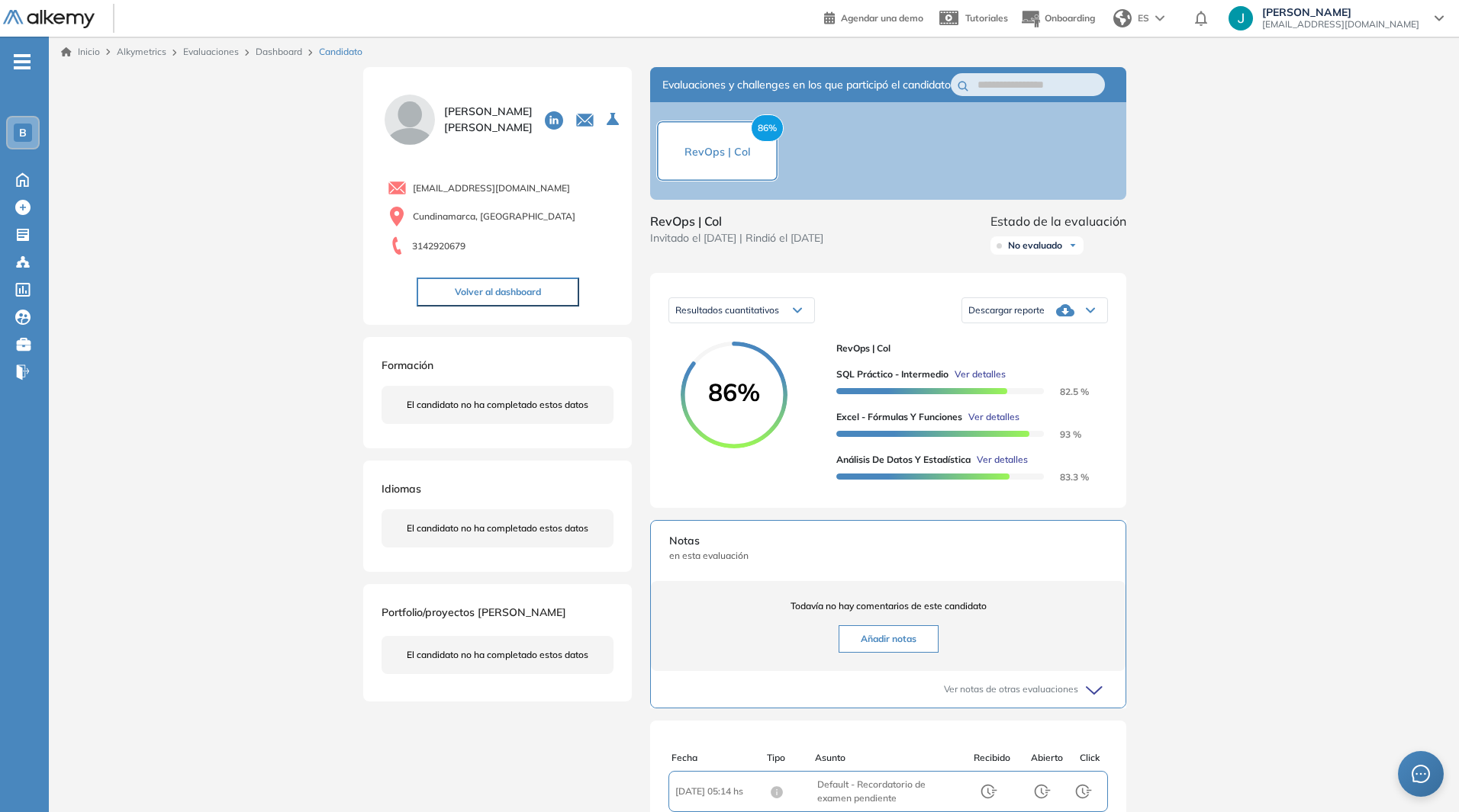
click at [1098, 317] on div "Descargar reporte" at bounding box center [1033, 310] width 145 height 31
click at [278, 313] on div "Inicio Alkymetrics Evaluaciones Dashboard Candidato Duración : 00:00:00 Cantida…" at bounding box center [754, 511] width 1410 height 949
